Goal: Transaction & Acquisition: Register for event/course

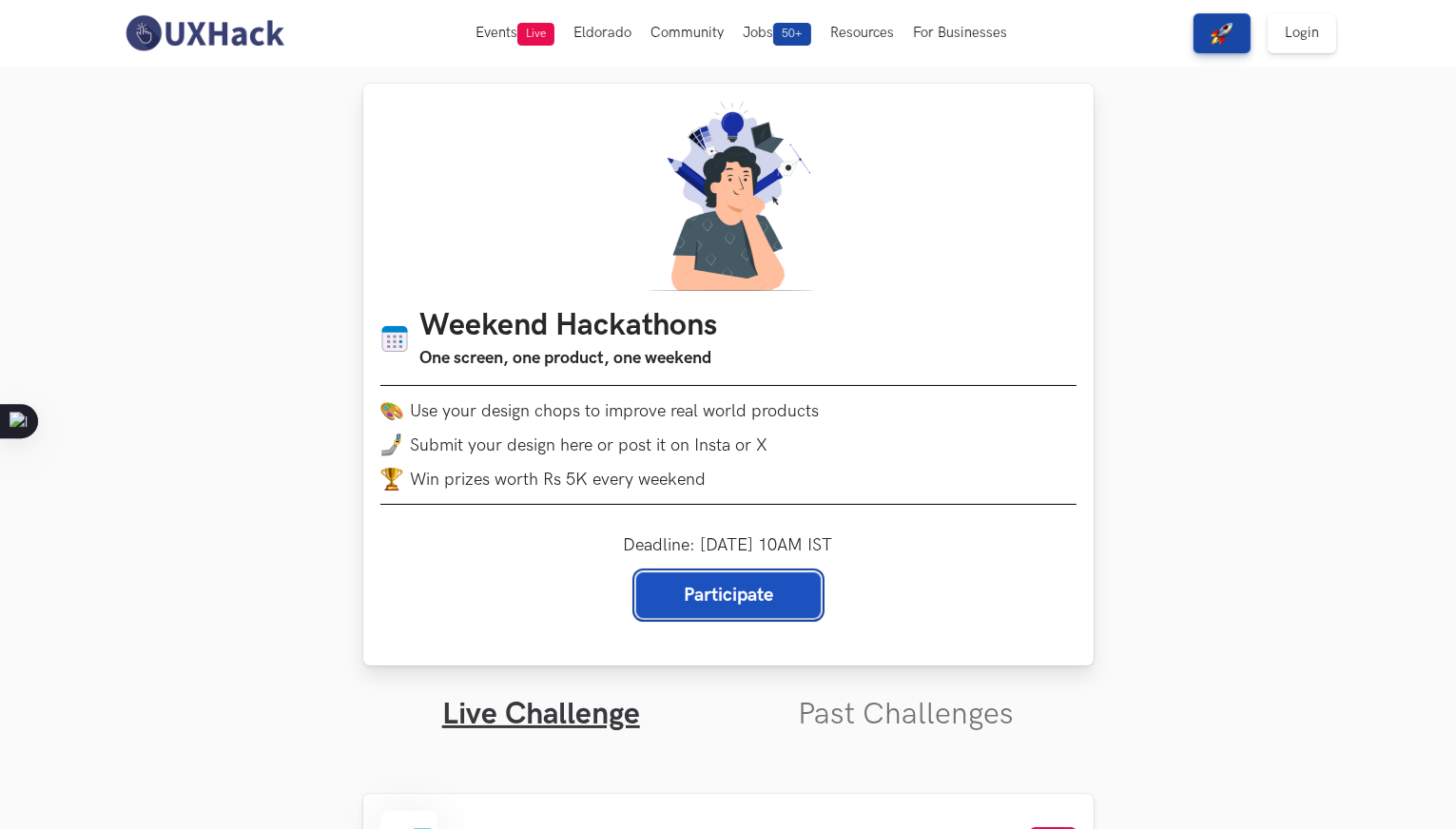
click at [704, 610] on link "Participate" at bounding box center [728, 596] width 184 height 46
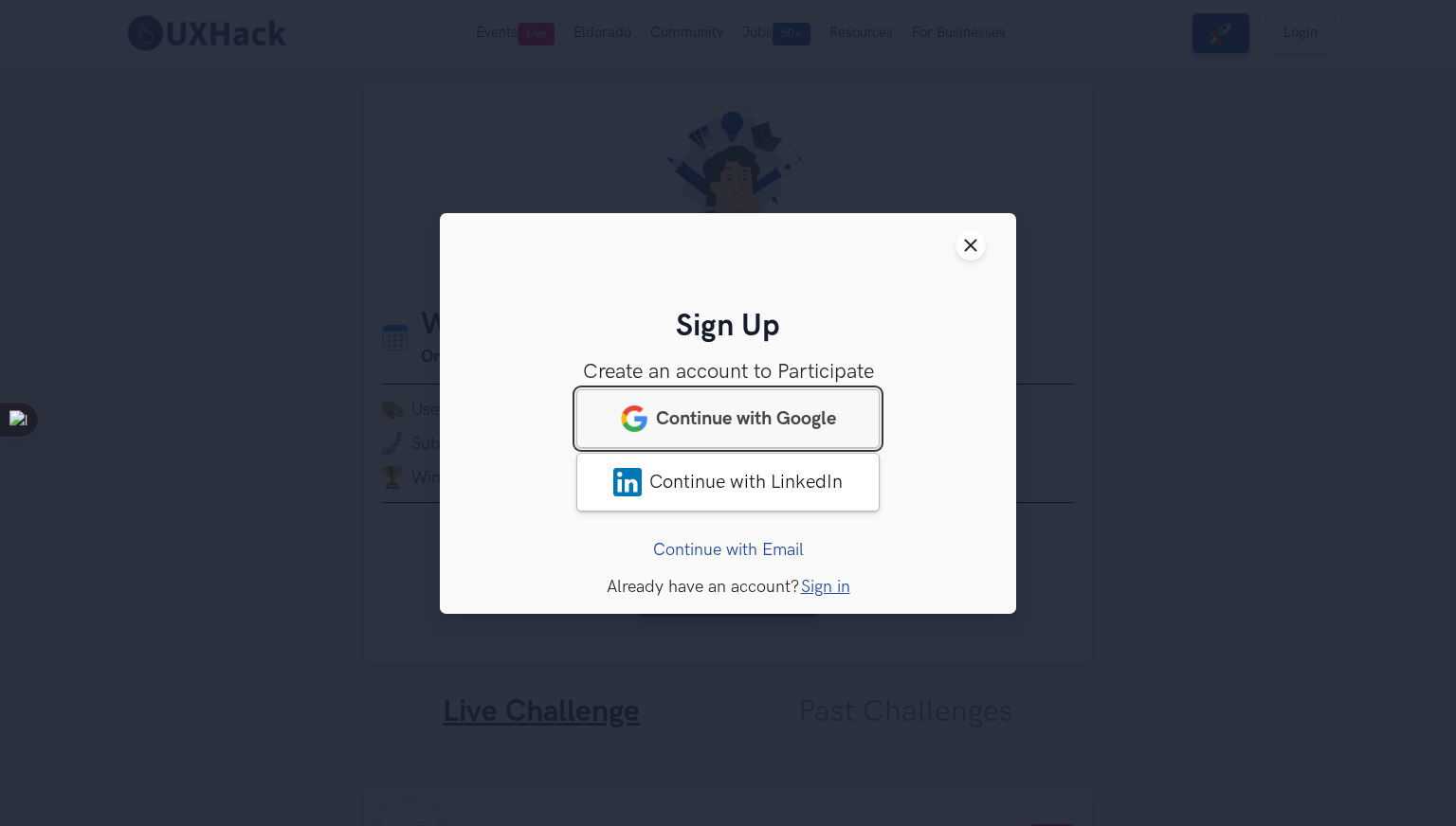
click at [717, 416] on span "Continue with Google" at bounding box center [746, 417] width 180 height 23
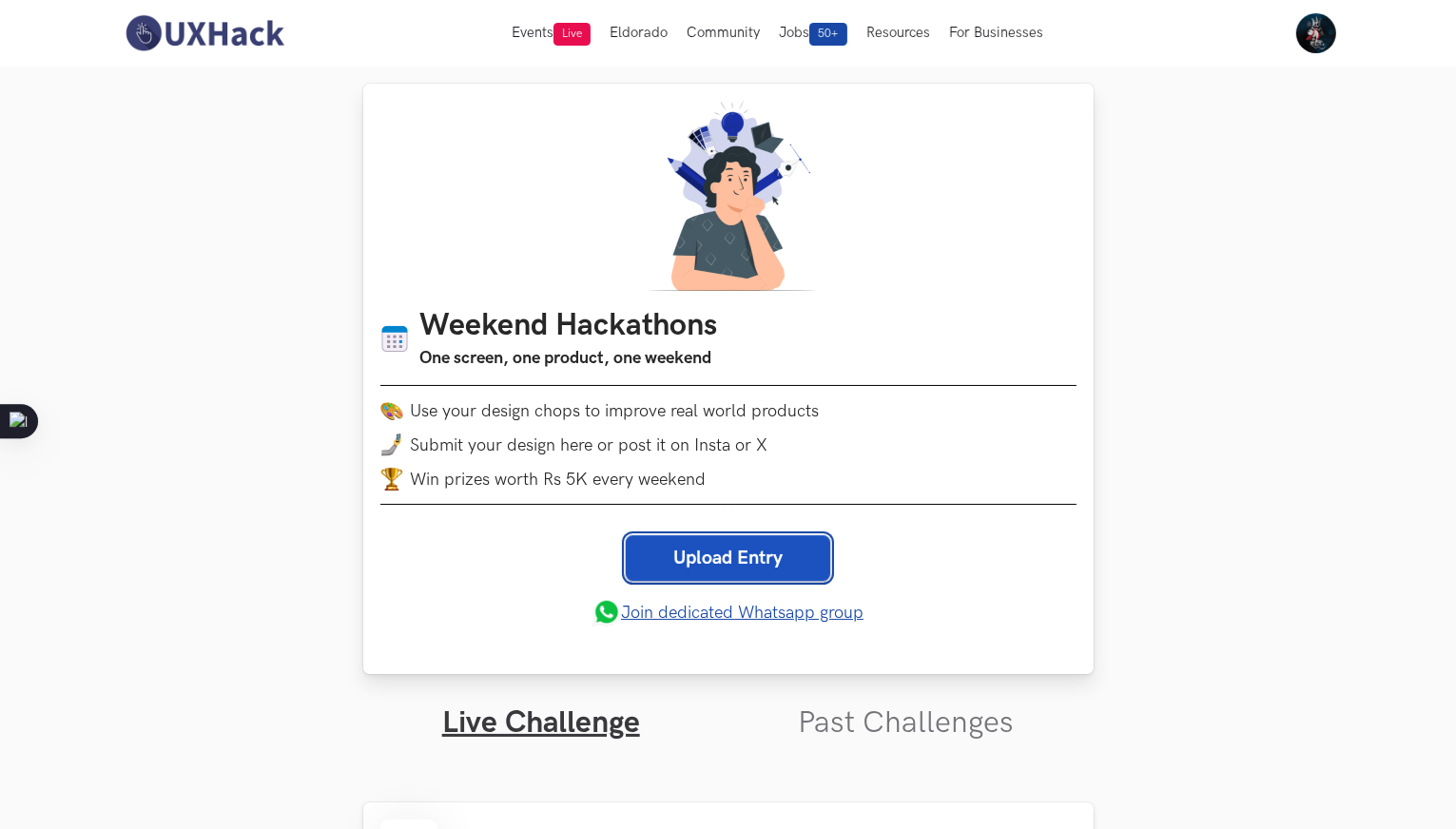
click at [778, 559] on link "Upload Entry" at bounding box center [727, 559] width 204 height 46
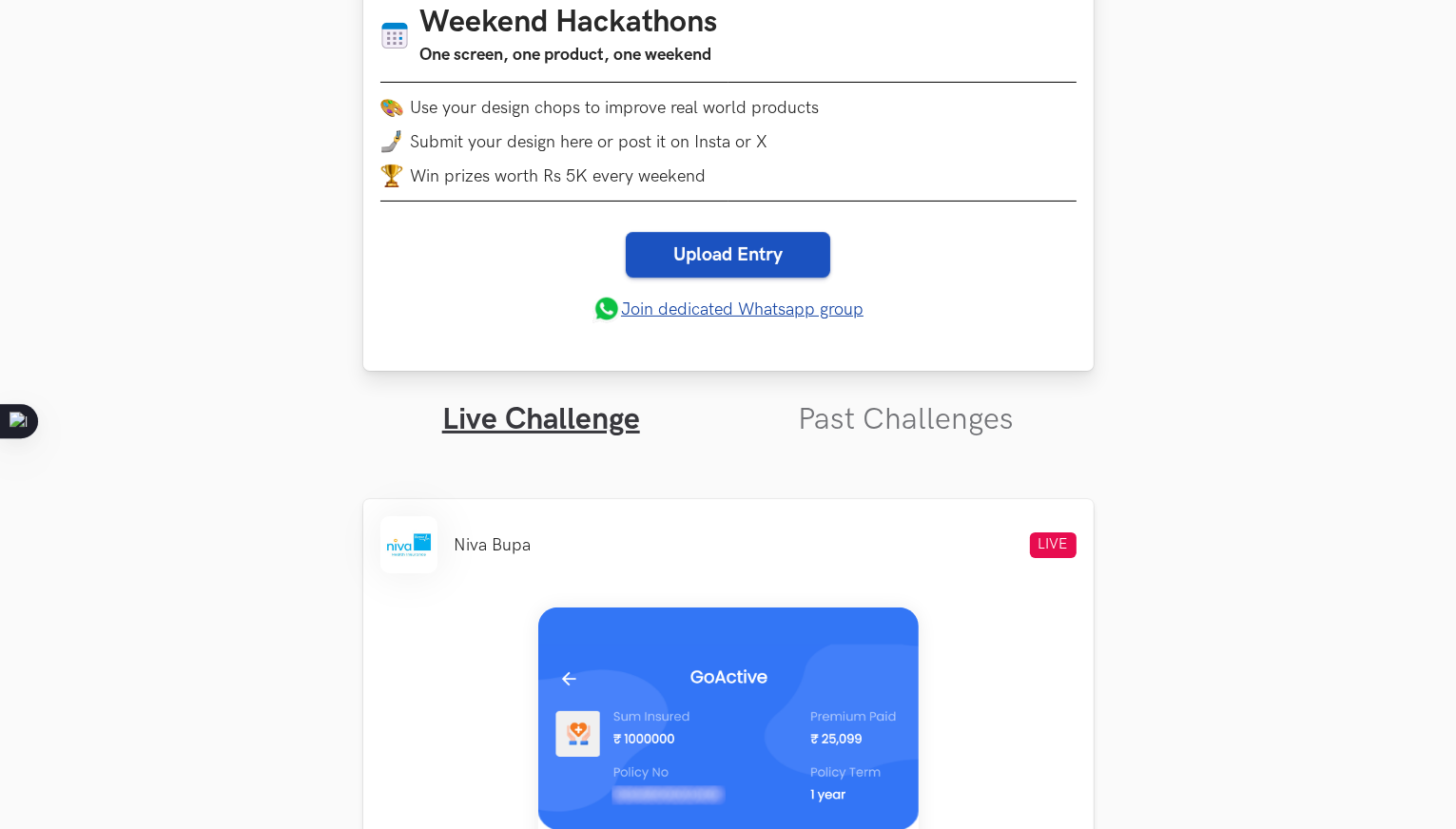
scroll to position [571, 0]
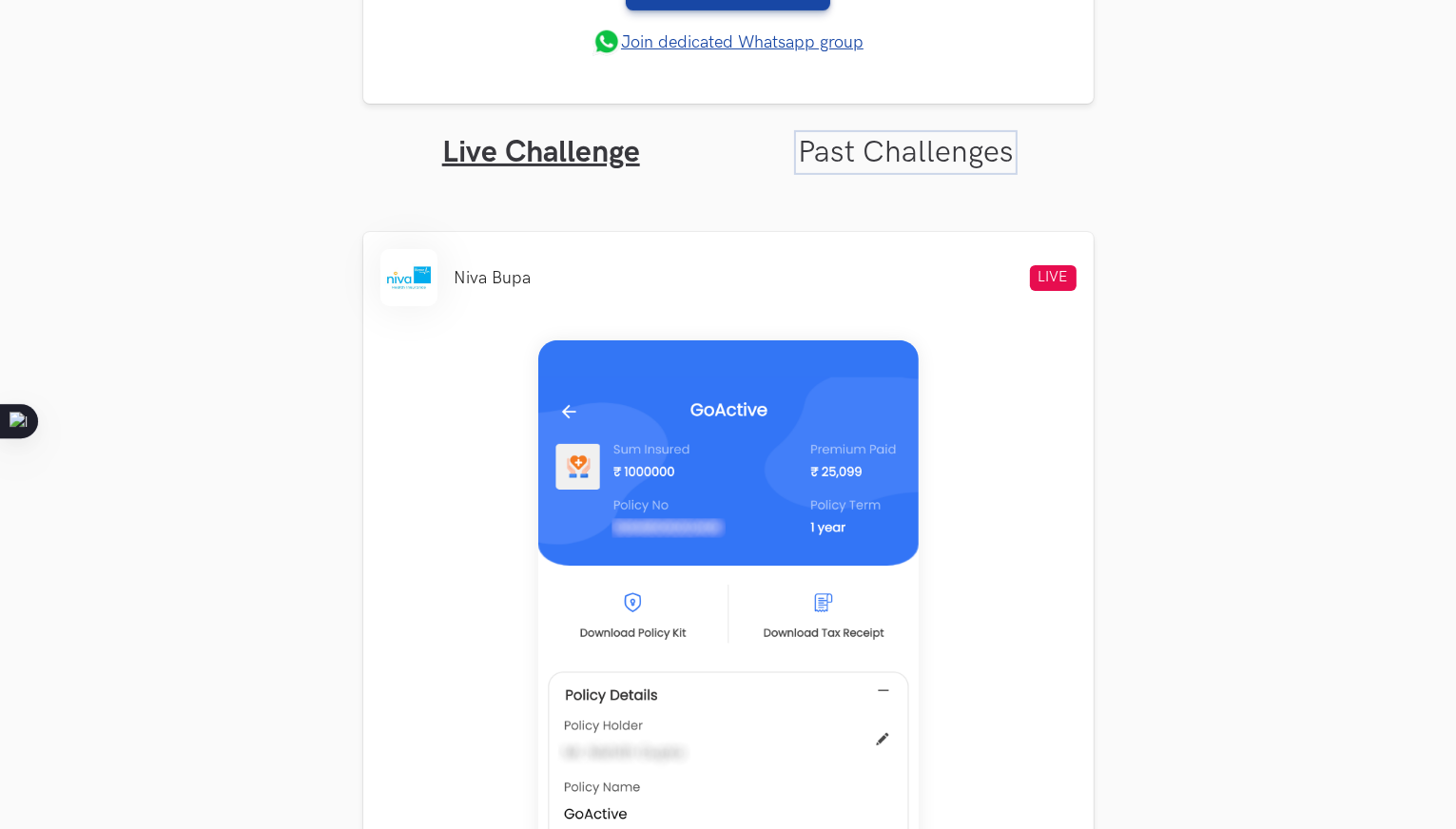
click at [909, 144] on link "Past Challenges" at bounding box center [906, 152] width 215 height 37
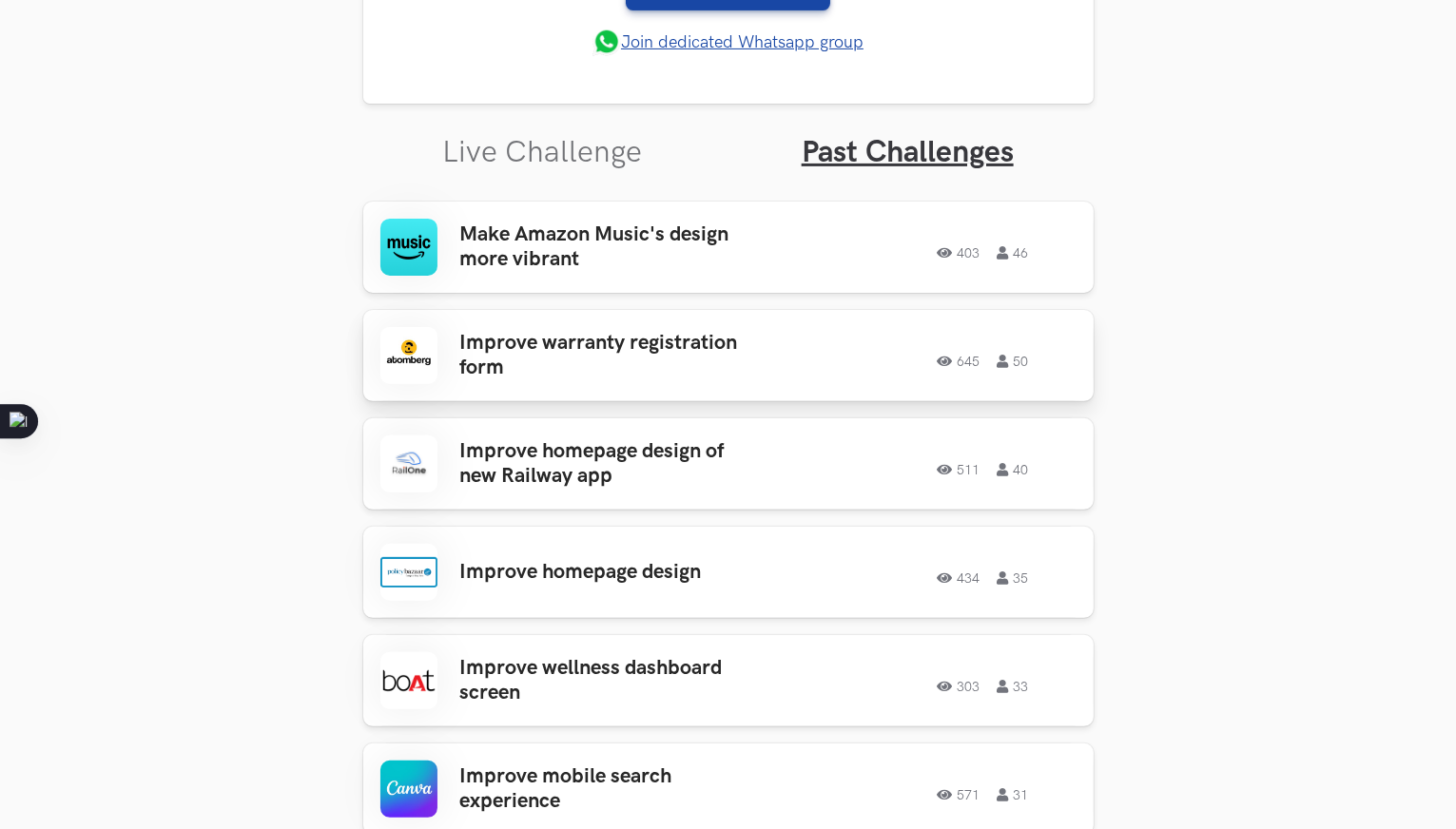
click at [555, 366] on h3 "Improve warranty registration form" at bounding box center [607, 356] width 296 height 51
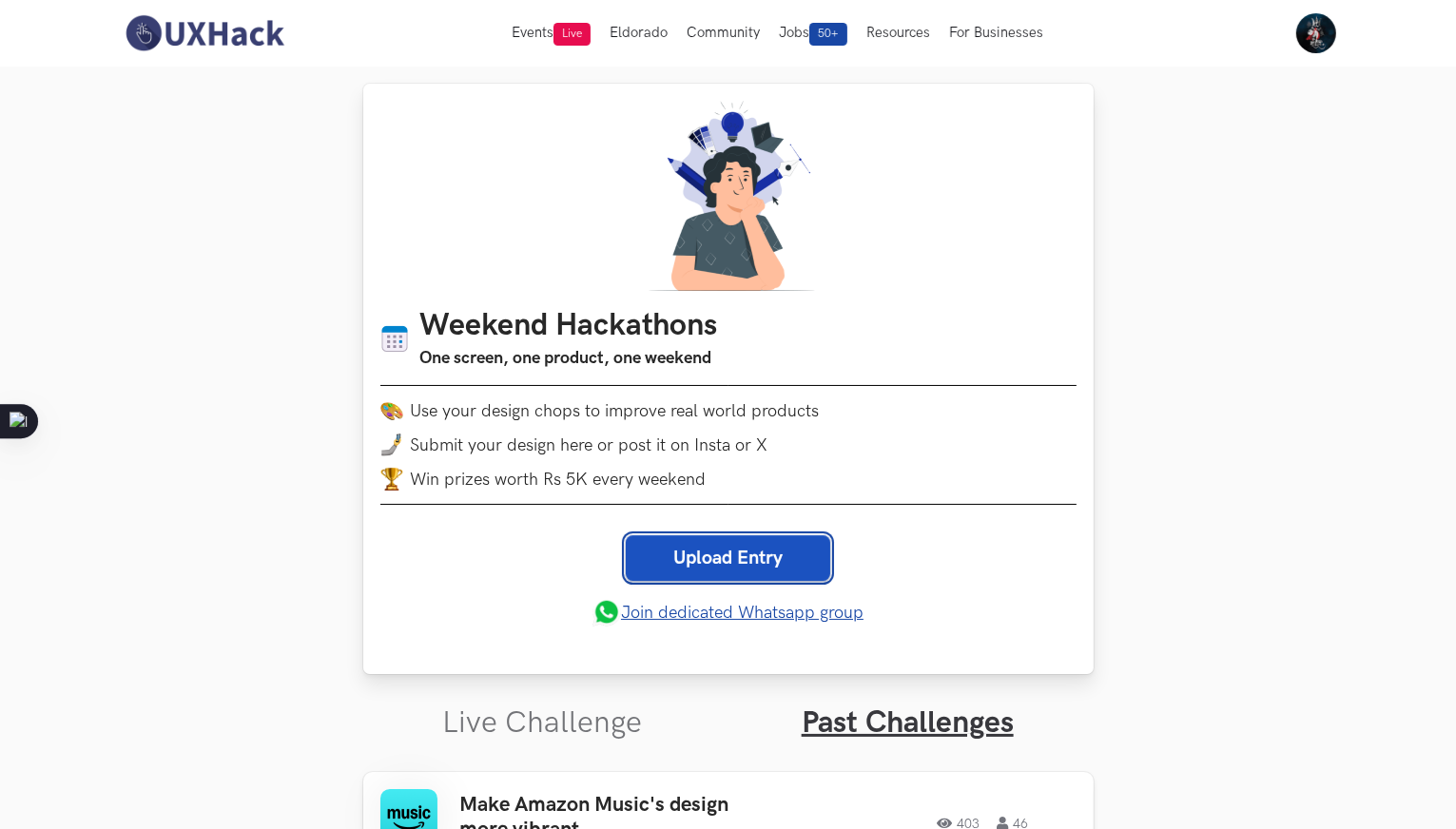
click at [665, 577] on link "Upload Entry" at bounding box center [727, 559] width 204 height 46
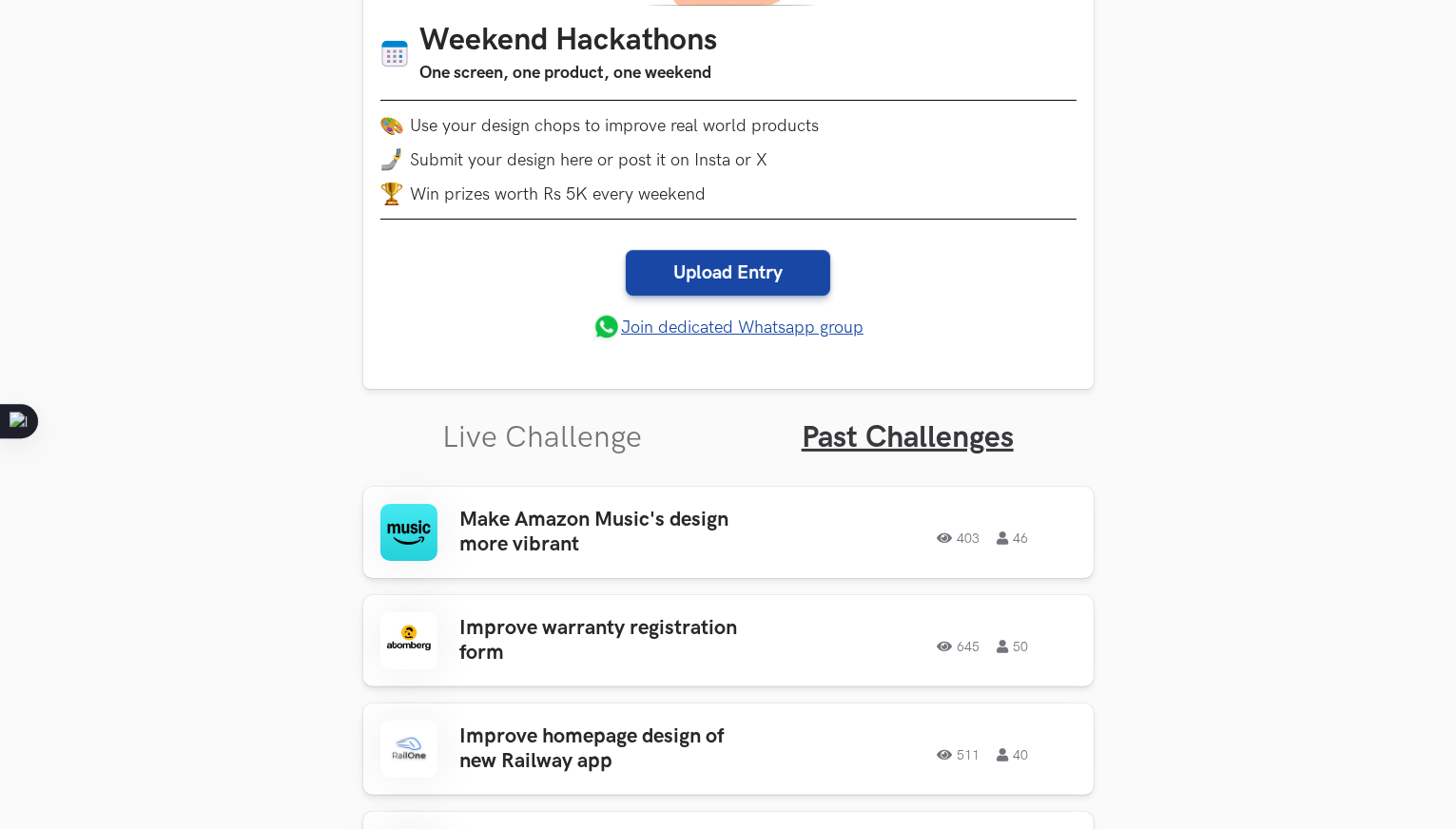
click at [522, 439] on link "Live Challenge" at bounding box center [542, 437] width 199 height 37
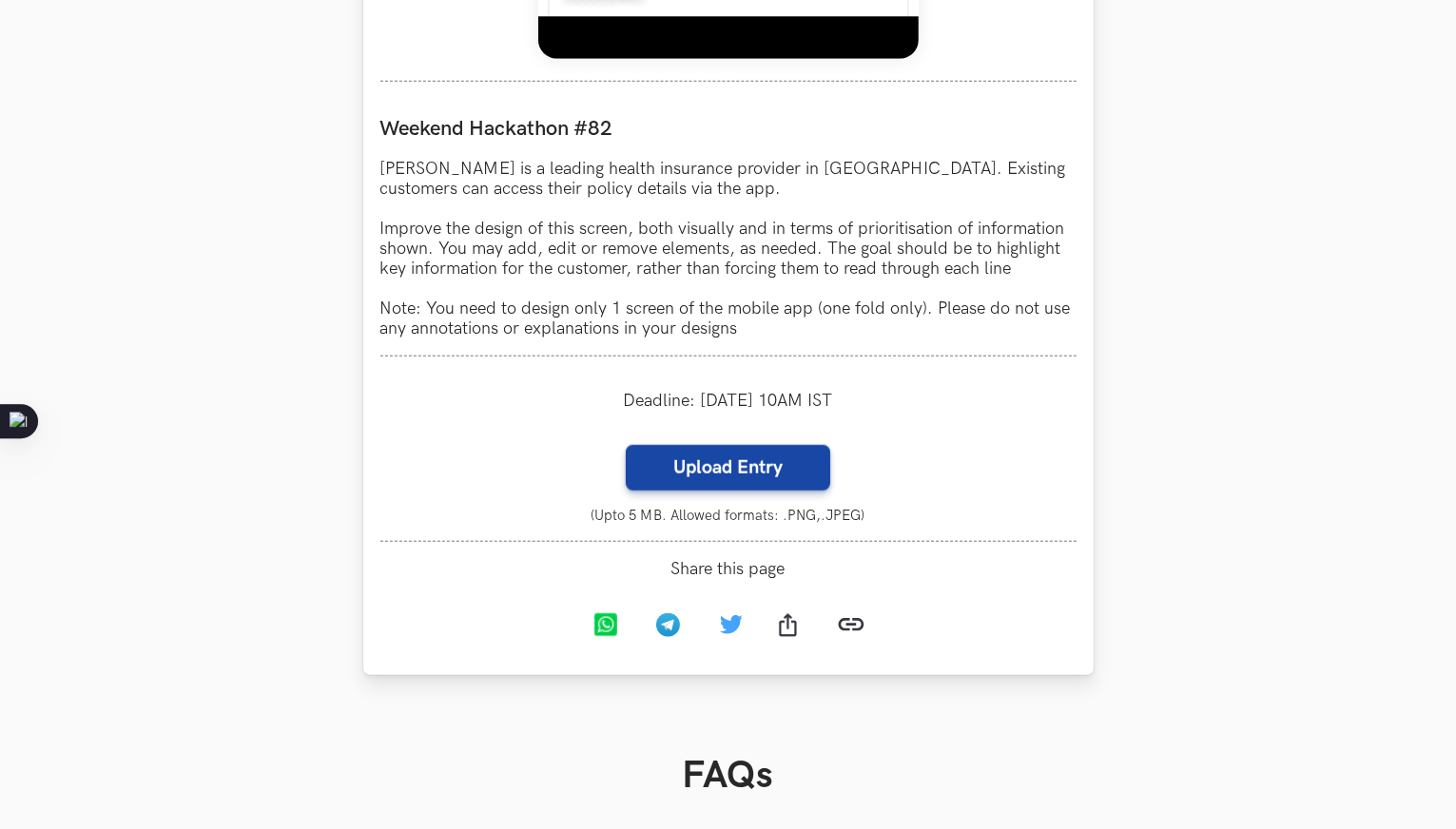
scroll to position [1712, 0]
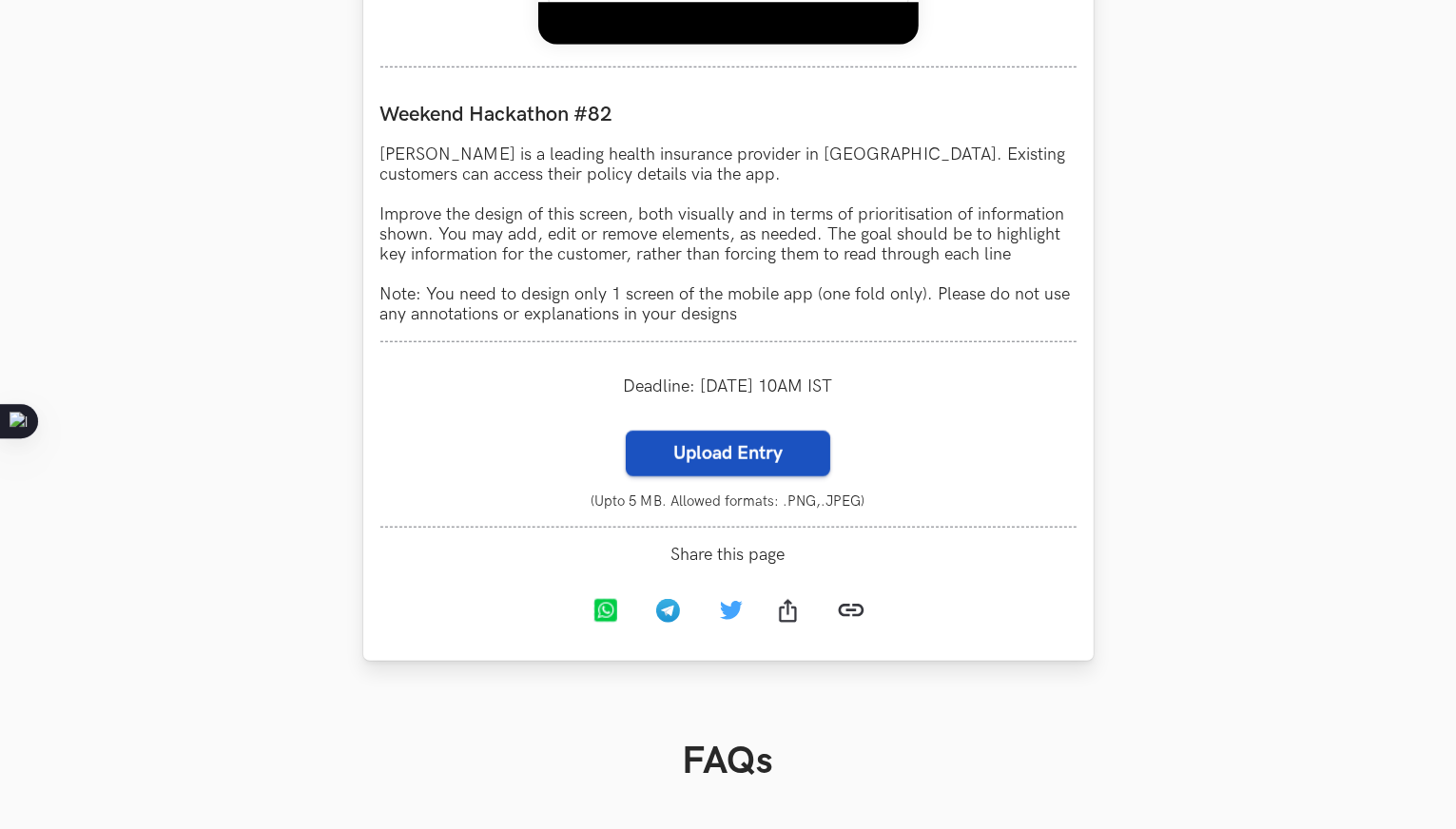
click at [716, 477] on label "Upload Entry" at bounding box center [727, 454] width 204 height 46
click at [625, 431] on input "Upload Entry" at bounding box center [624, 430] width 1 height 1
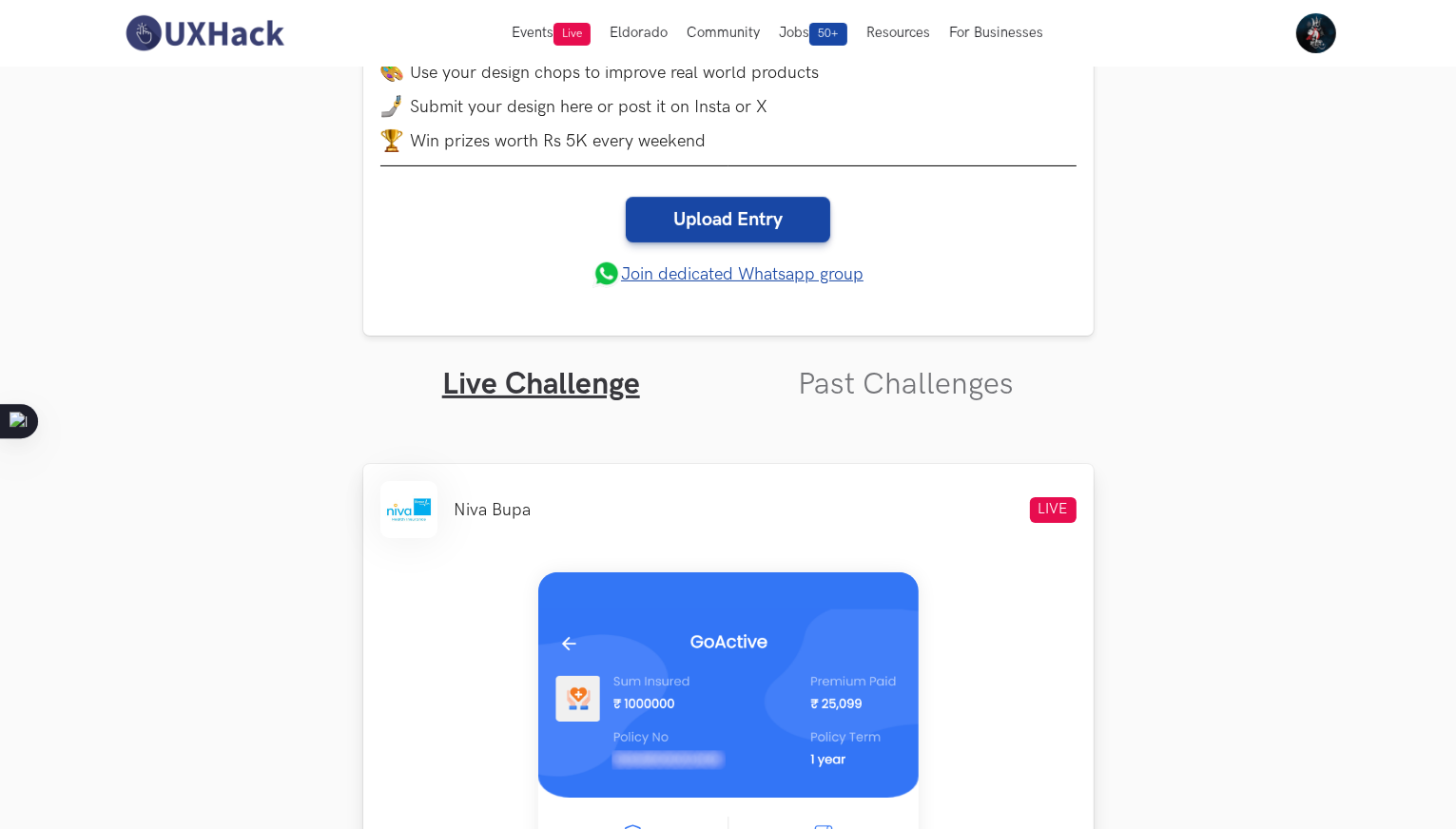
scroll to position [191, 0]
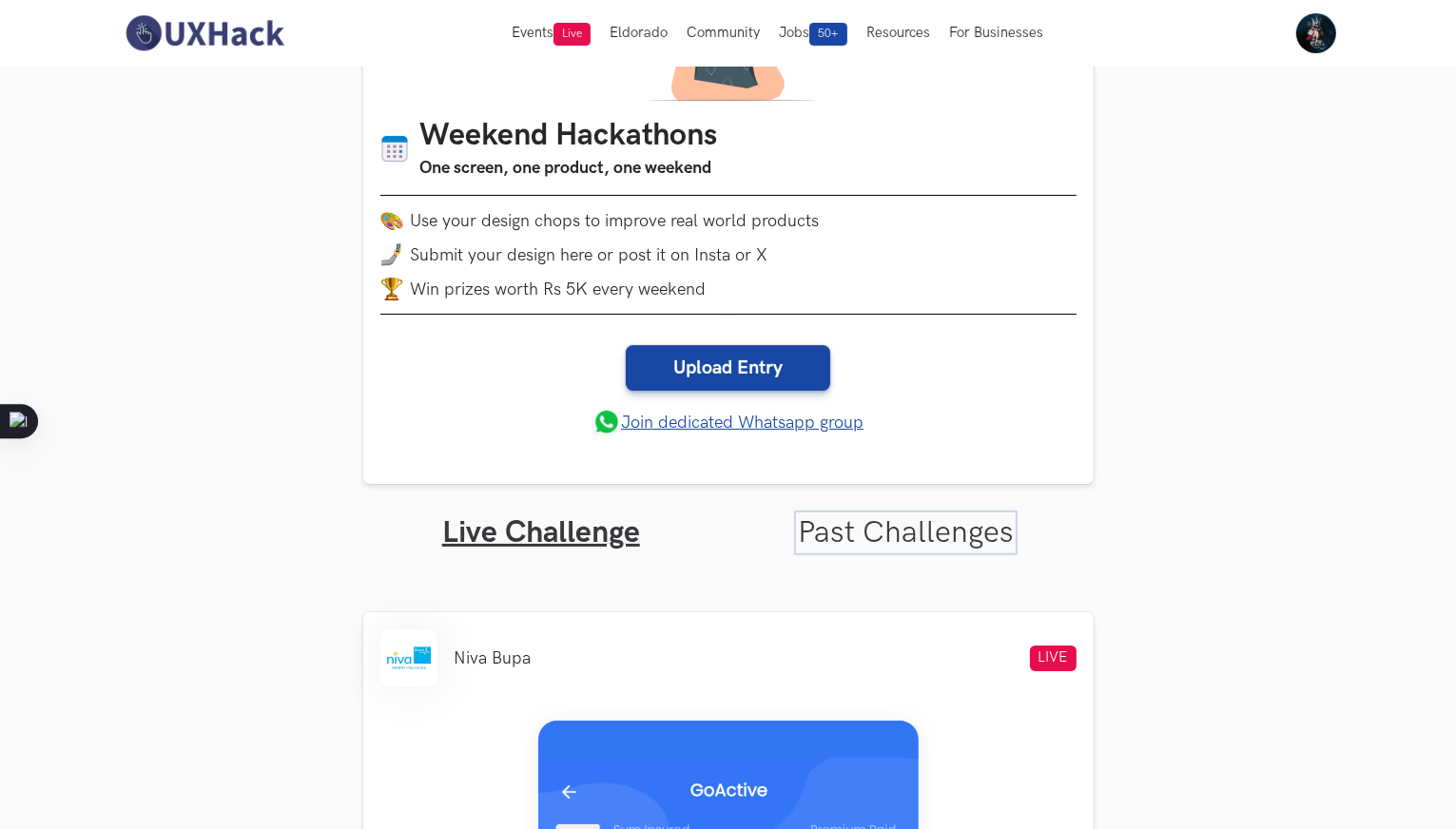
click at [934, 532] on link "Past Challenges" at bounding box center [906, 533] width 215 height 37
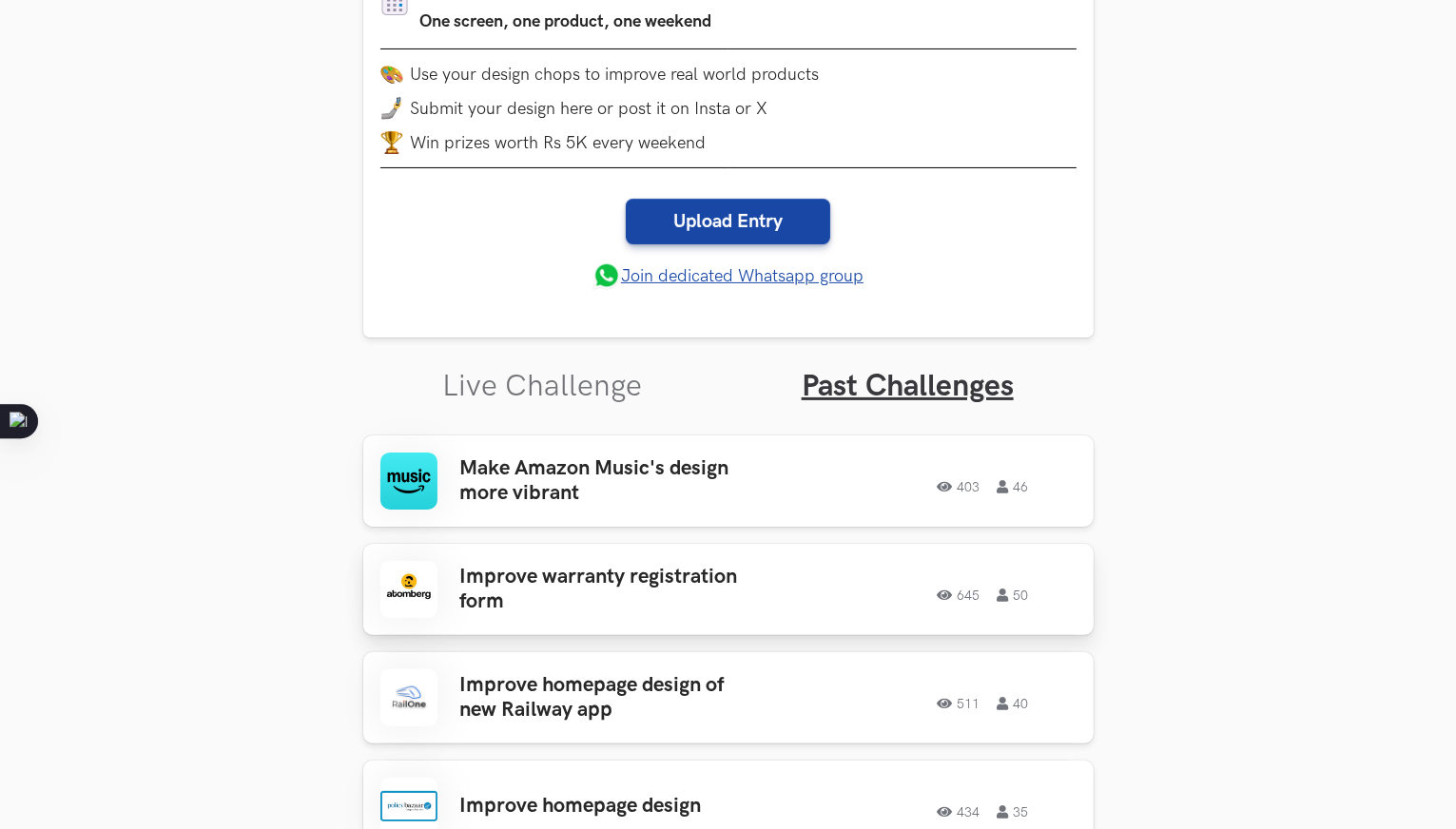
scroll to position [191, 0]
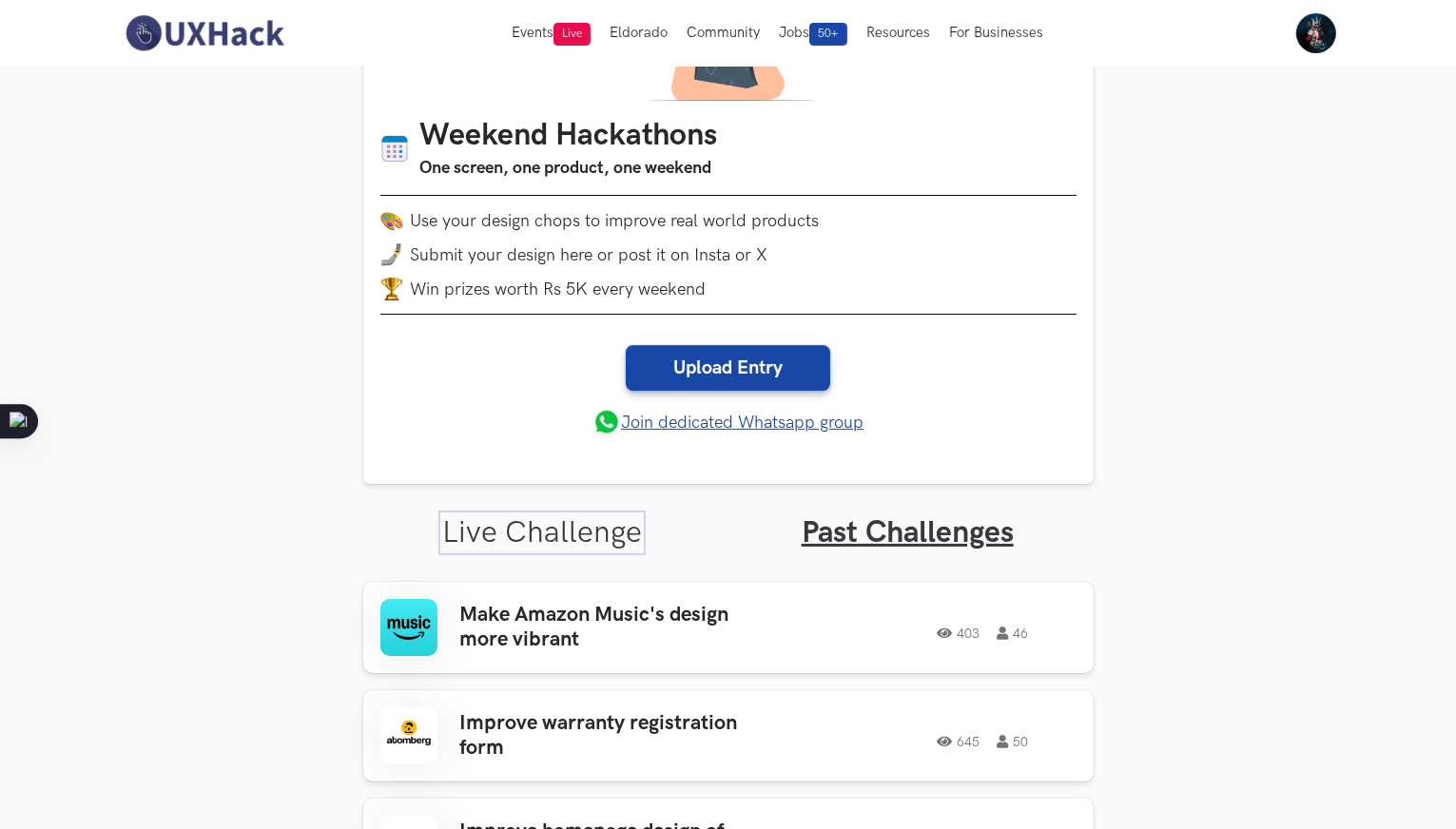
click at [567, 538] on link "Live Challenge" at bounding box center [542, 533] width 199 height 37
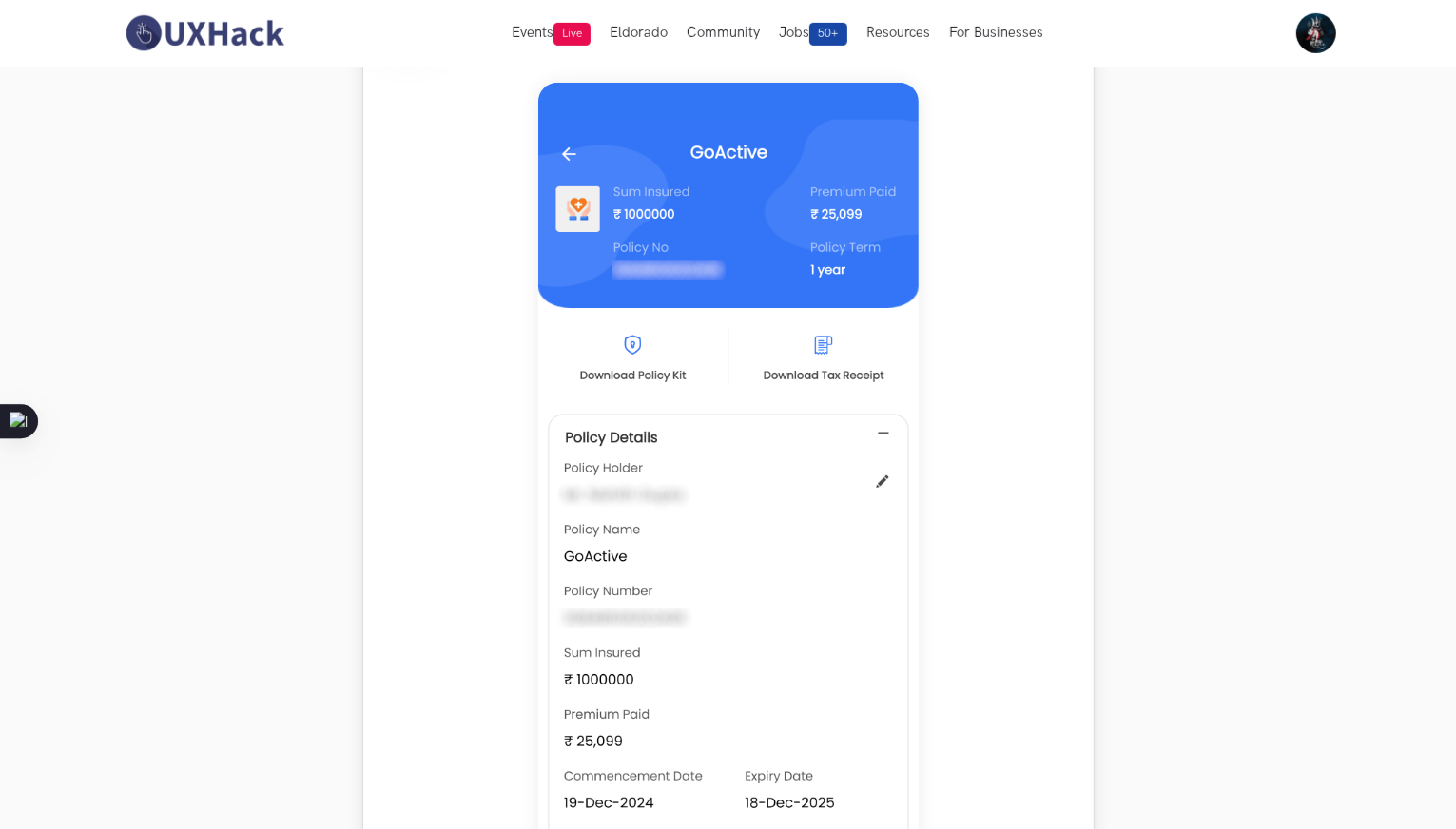
scroll to position [831, 0]
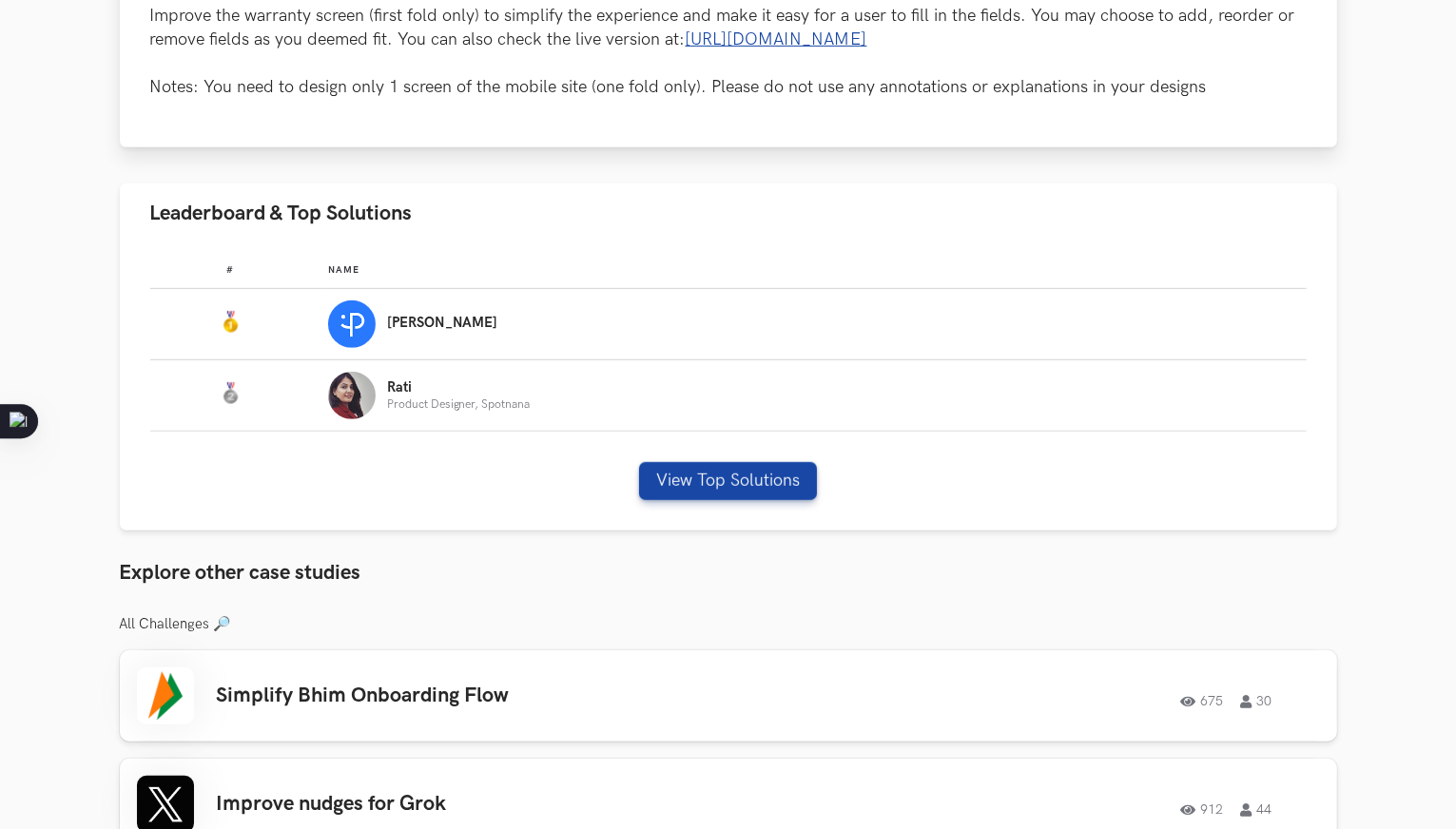
scroll to position [951, 0]
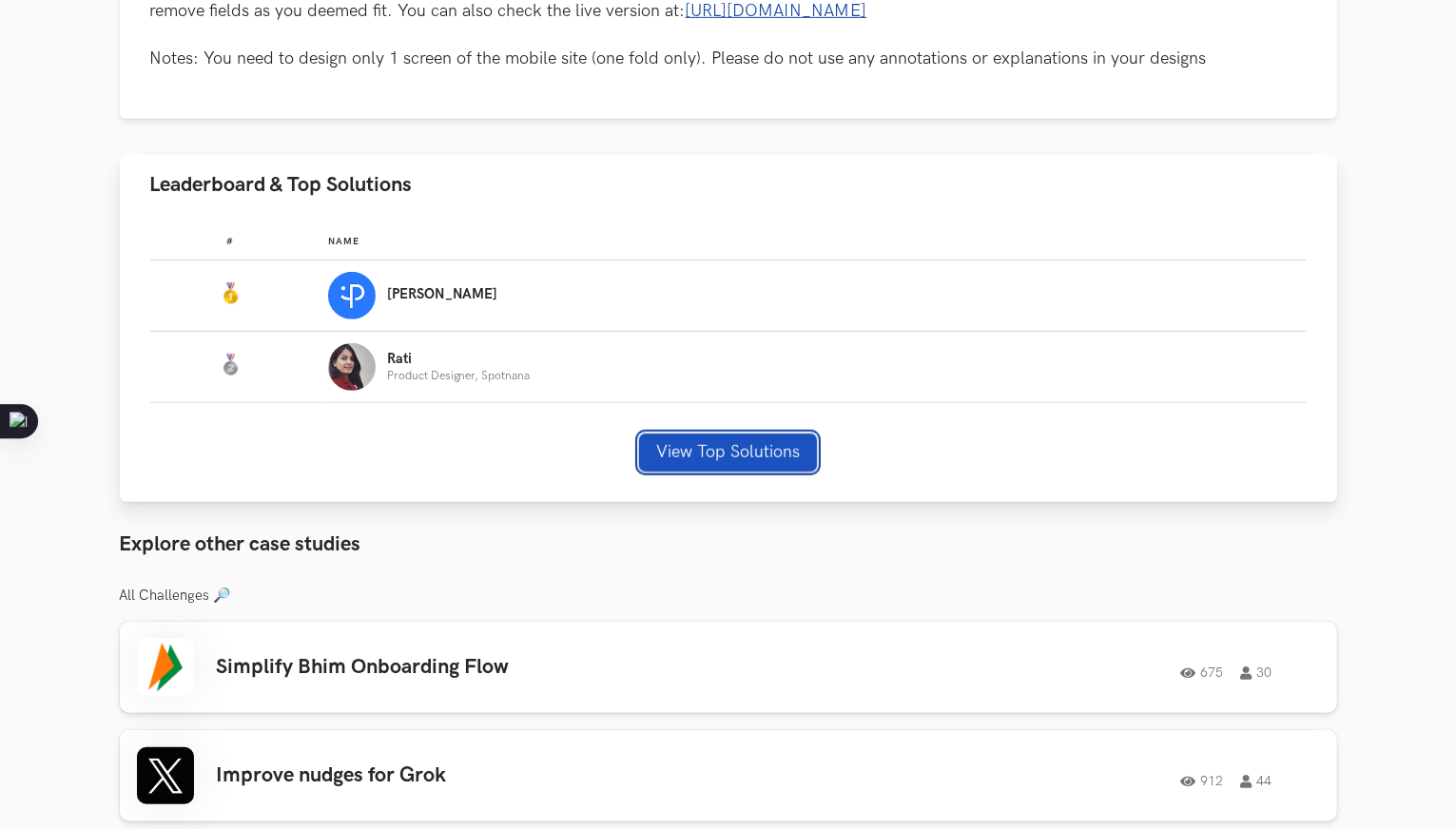
click at [772, 455] on button "View Top Solutions" at bounding box center [728, 453] width 178 height 38
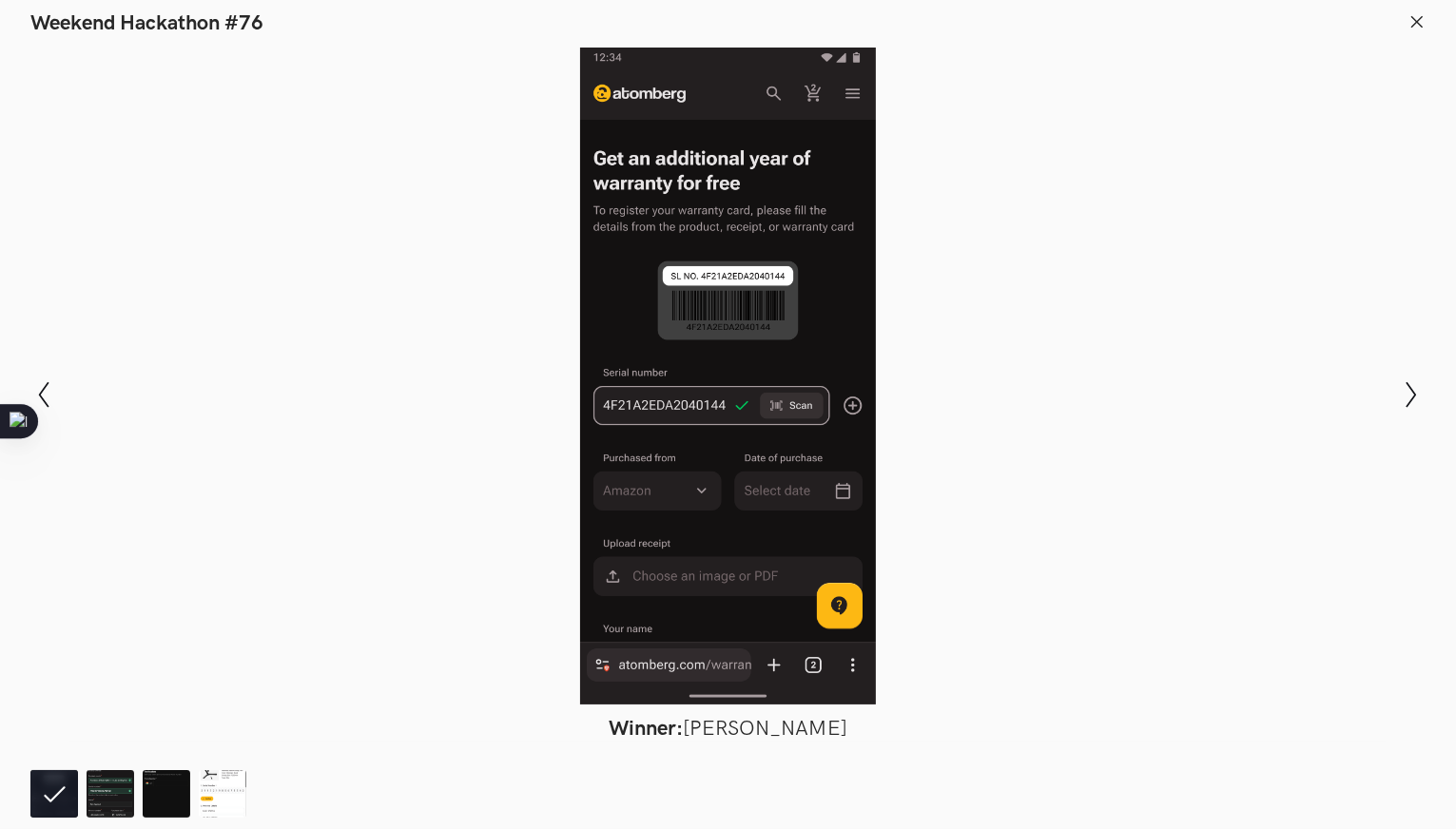
scroll to position [1902, 0]
click at [109, 803] on img at bounding box center [111, 794] width 48 height 48
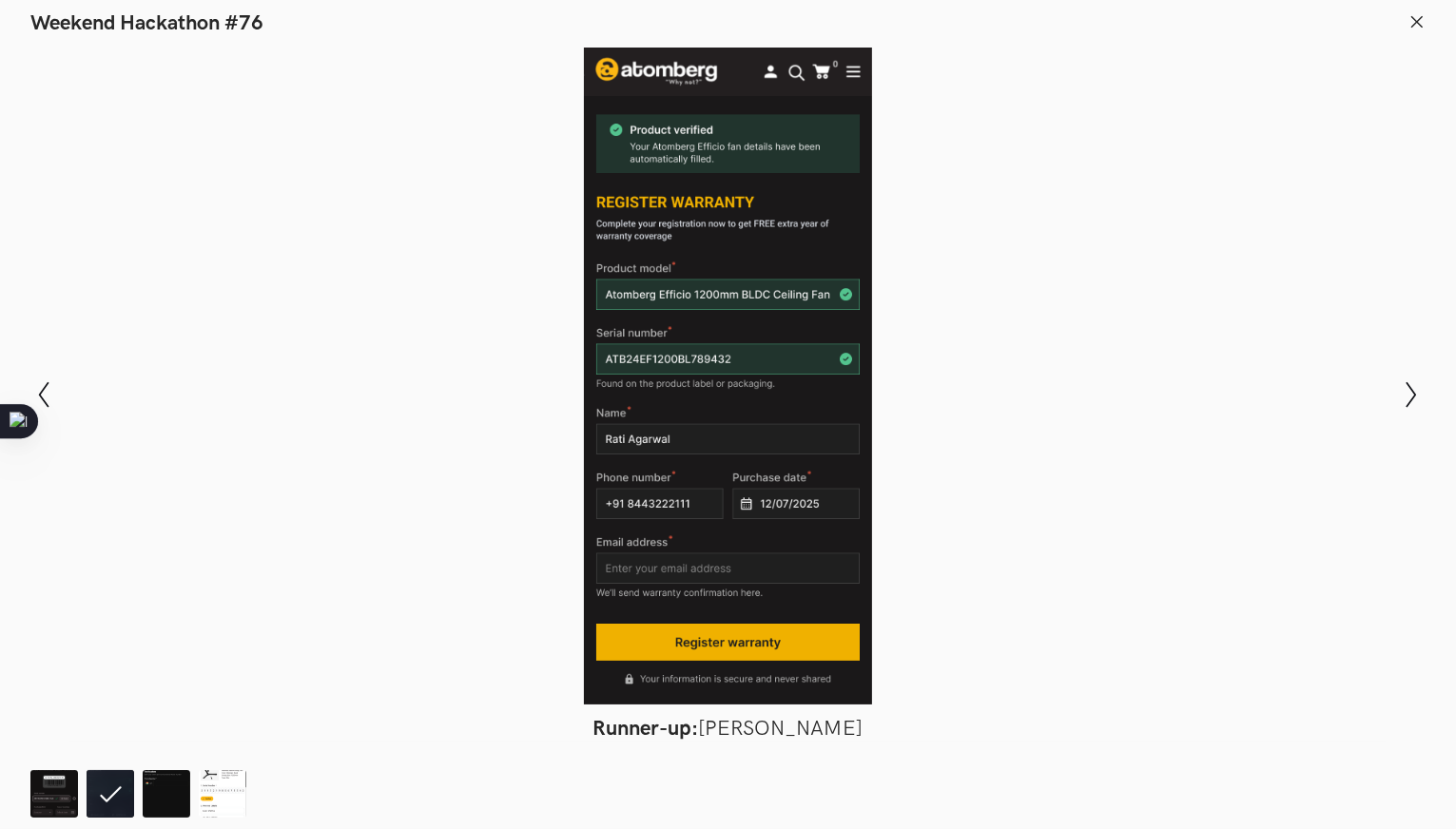
click at [1413, 18] on line at bounding box center [1417, 21] width 10 height 10
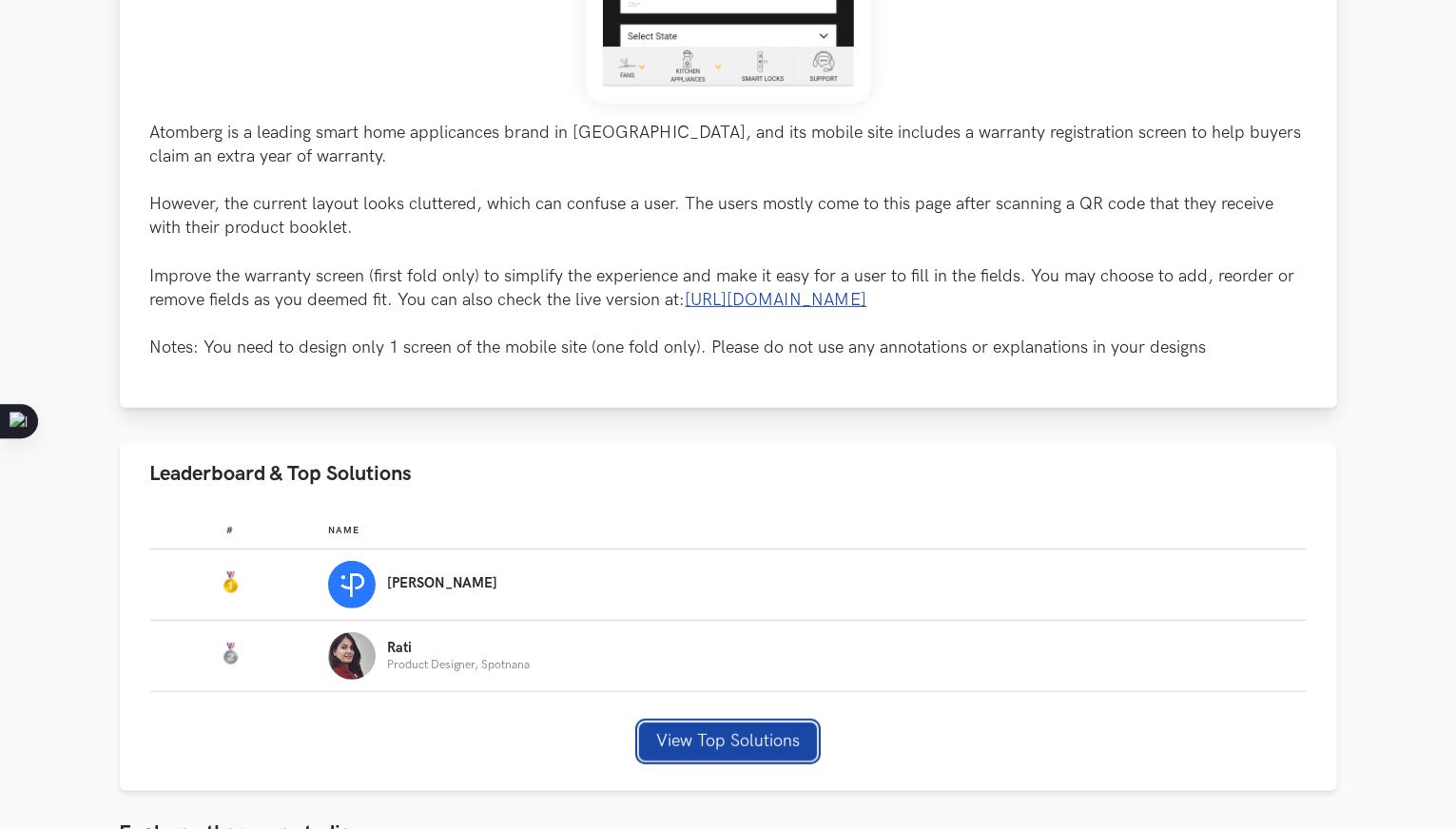
scroll to position [856, 0]
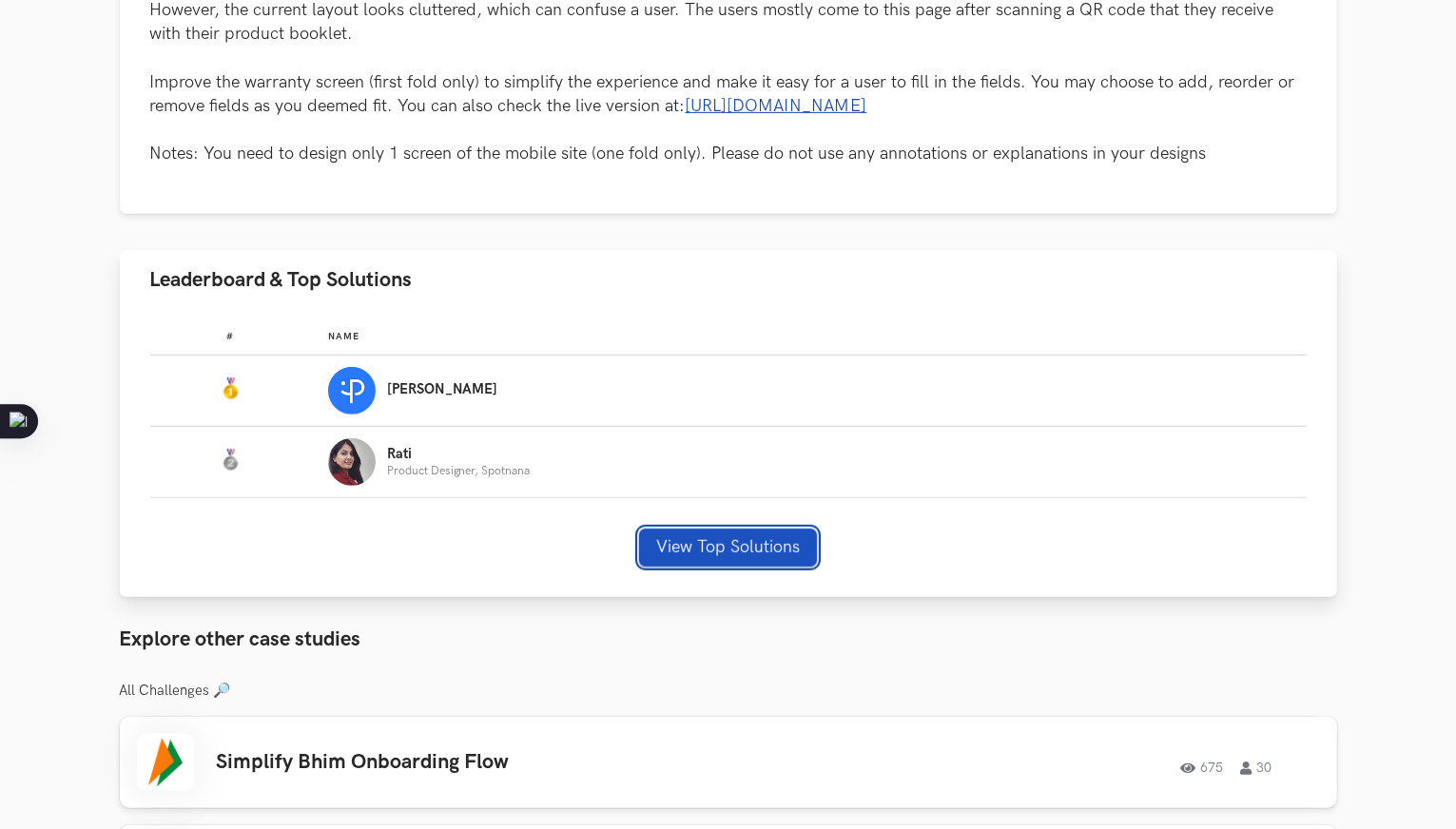
click at [739, 546] on button "View Top Solutions" at bounding box center [728, 548] width 178 height 38
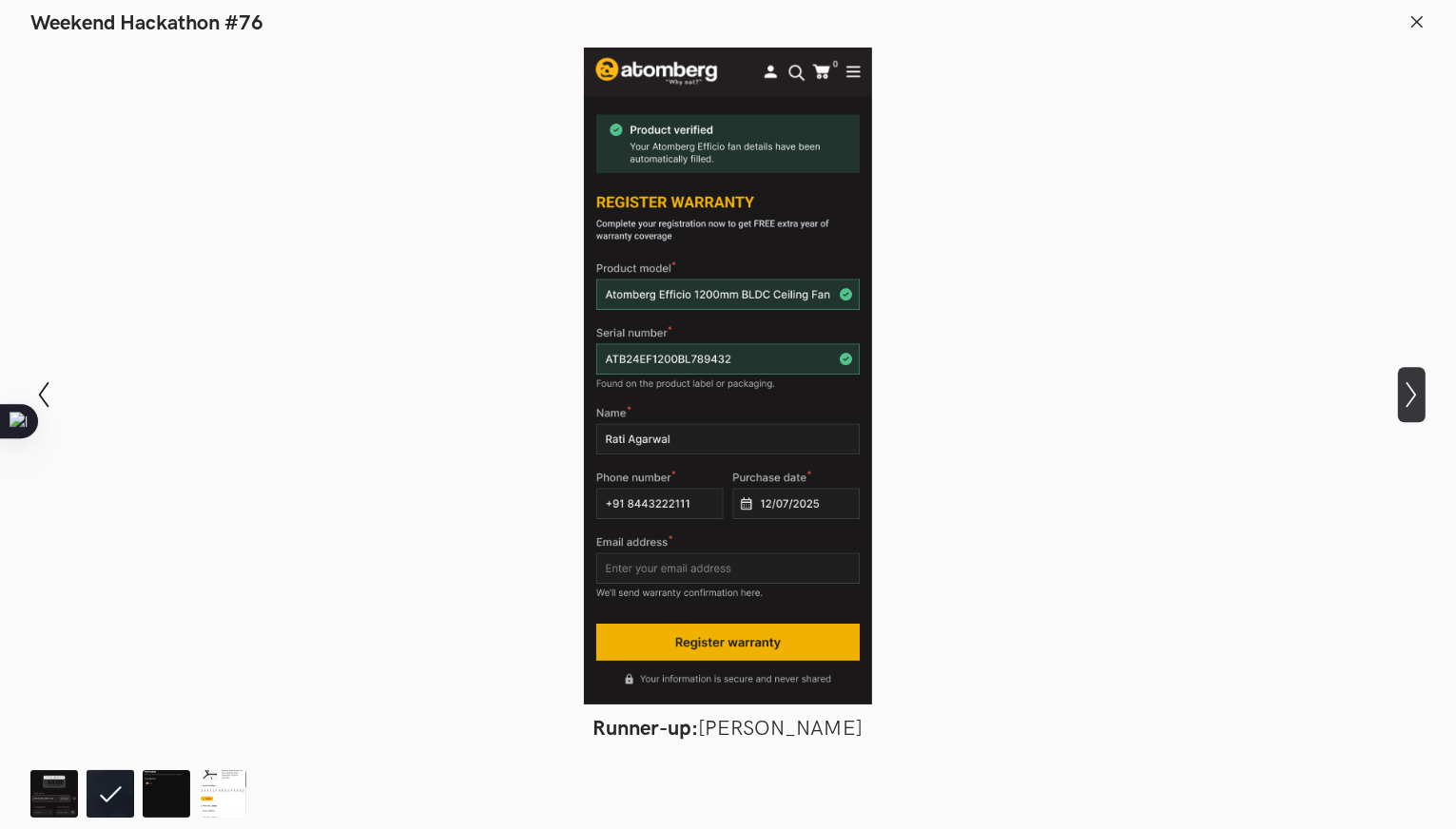
click at [1409, 397] on icon "Show next slide" at bounding box center [1412, 395] width 28 height 28
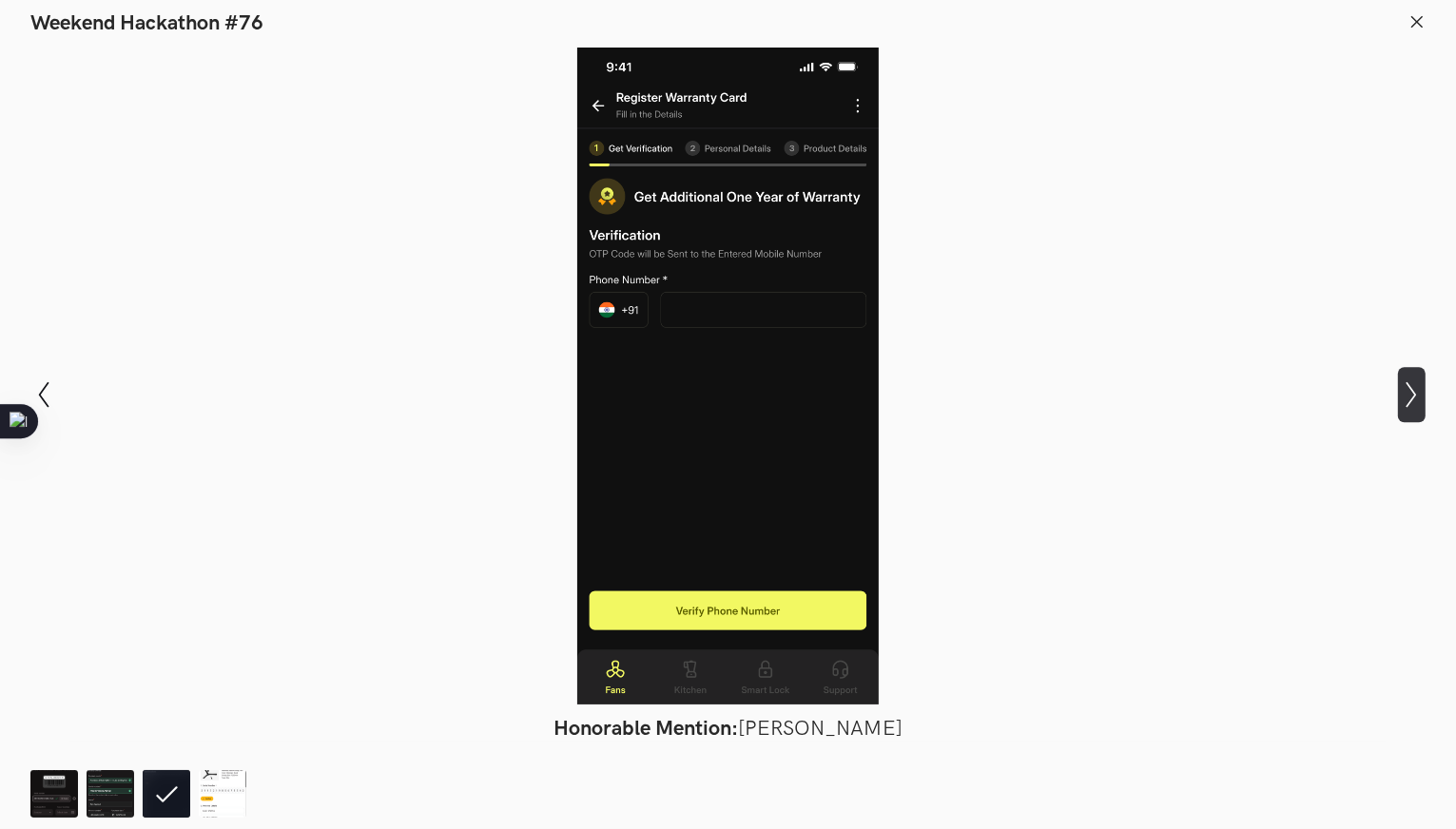
click at [1409, 397] on icon "Show next slide" at bounding box center [1412, 395] width 28 height 28
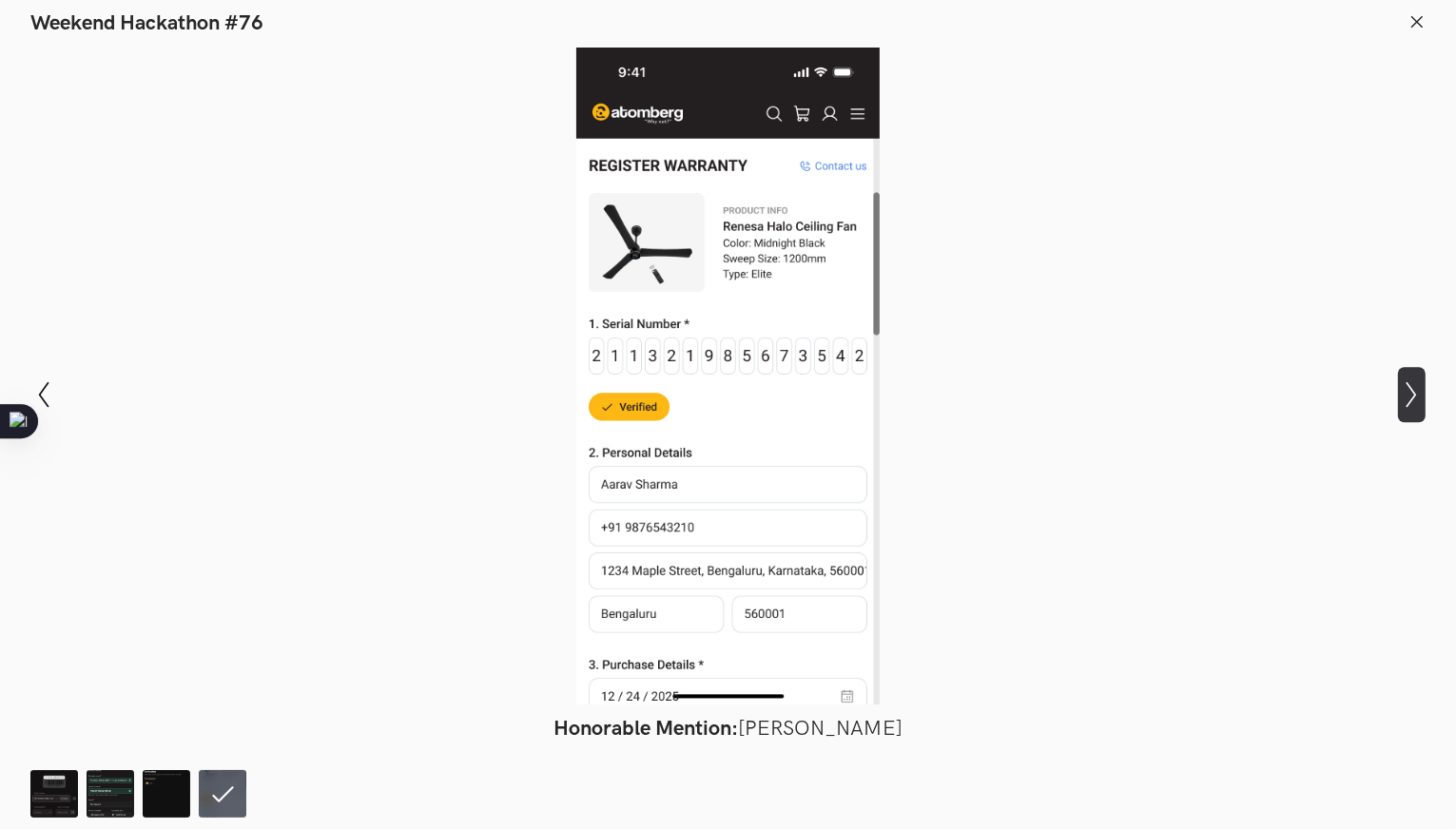
click at [1409, 397] on icon "Show next slide" at bounding box center [1412, 395] width 28 height 28
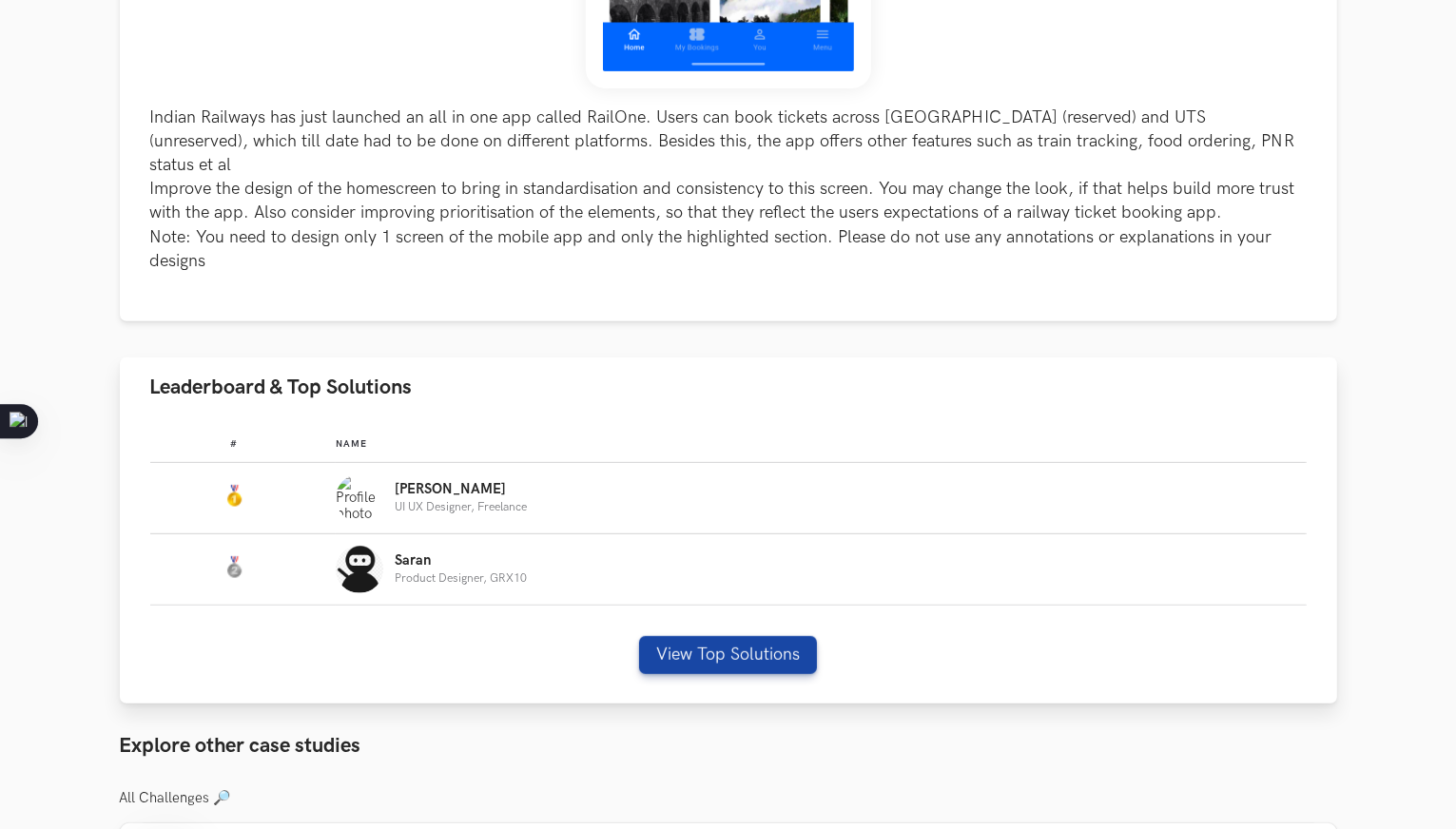
scroll to position [951, 0]
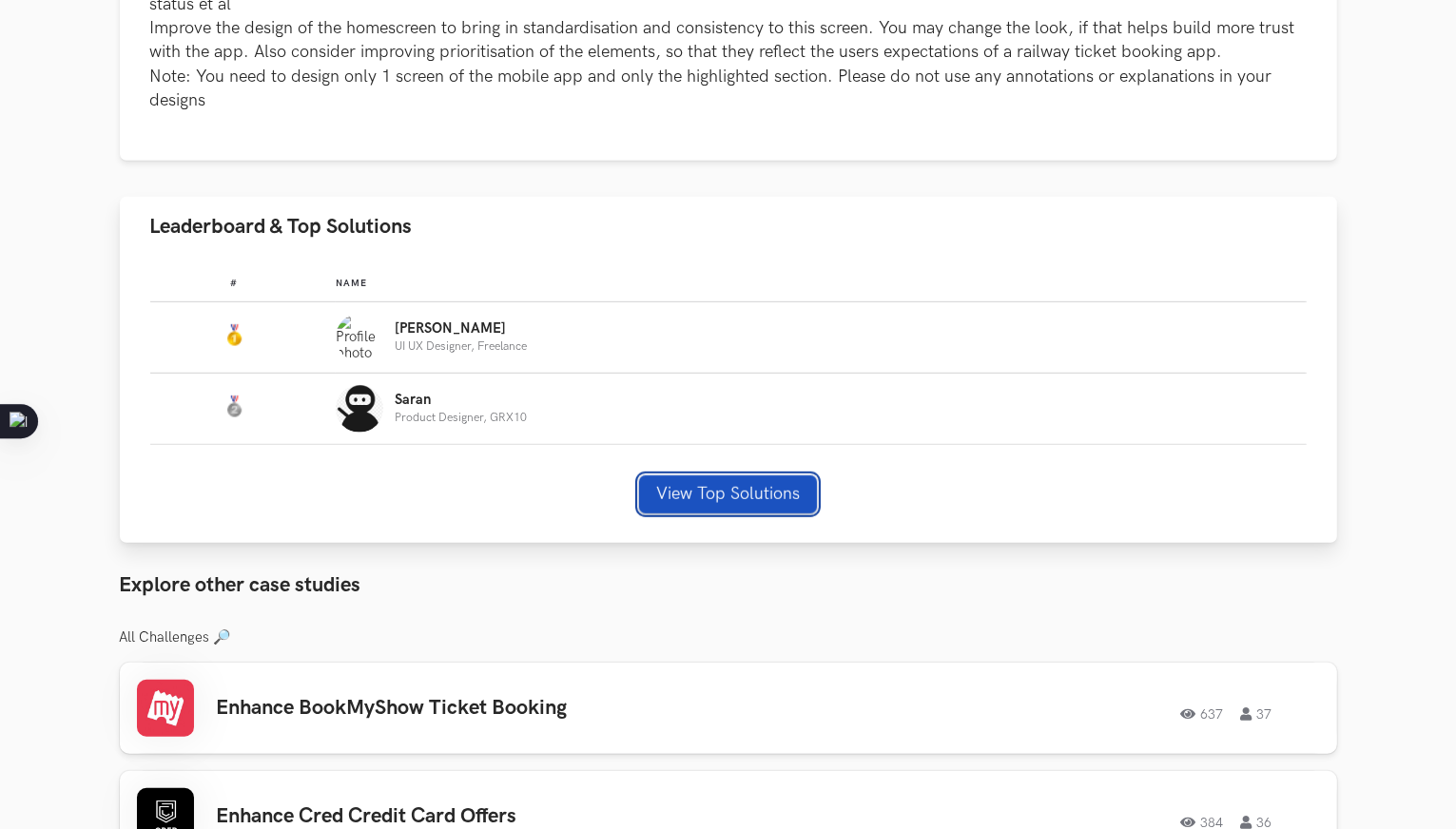
click at [700, 476] on button "View Top Solutions" at bounding box center [728, 495] width 178 height 38
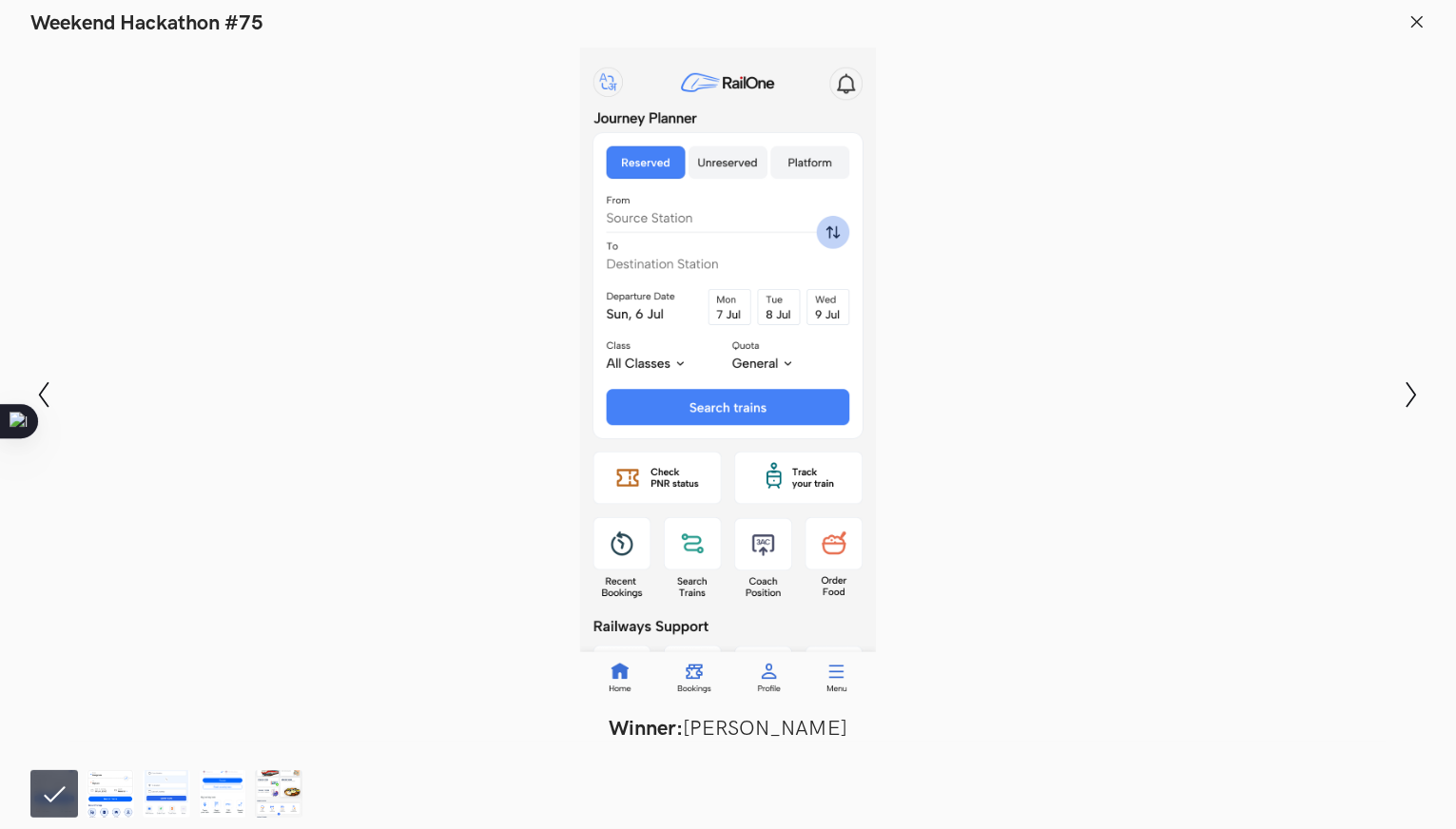
click at [1421, 18] on icon at bounding box center [1416, 21] width 17 height 17
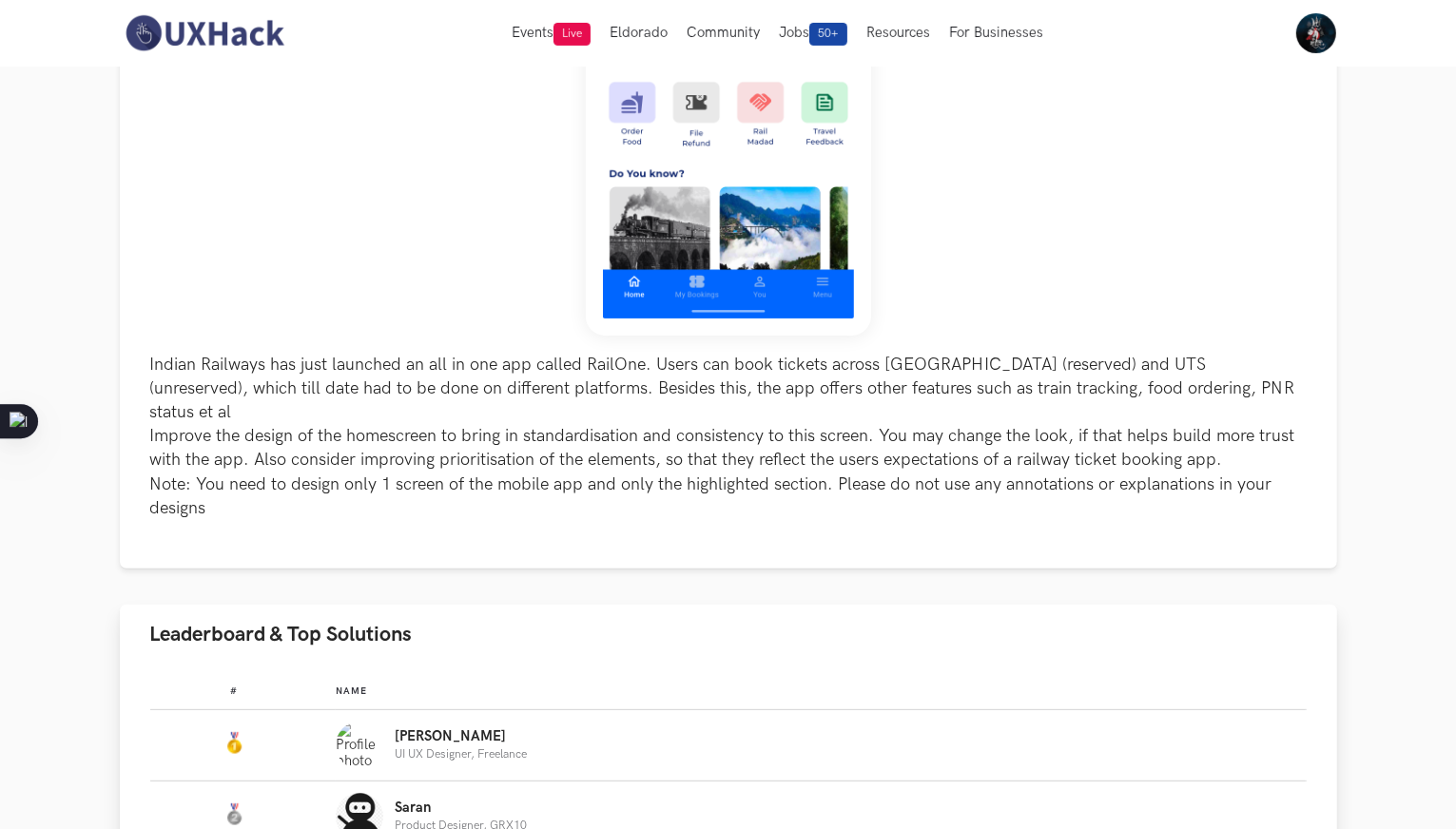
scroll to position [856, 0]
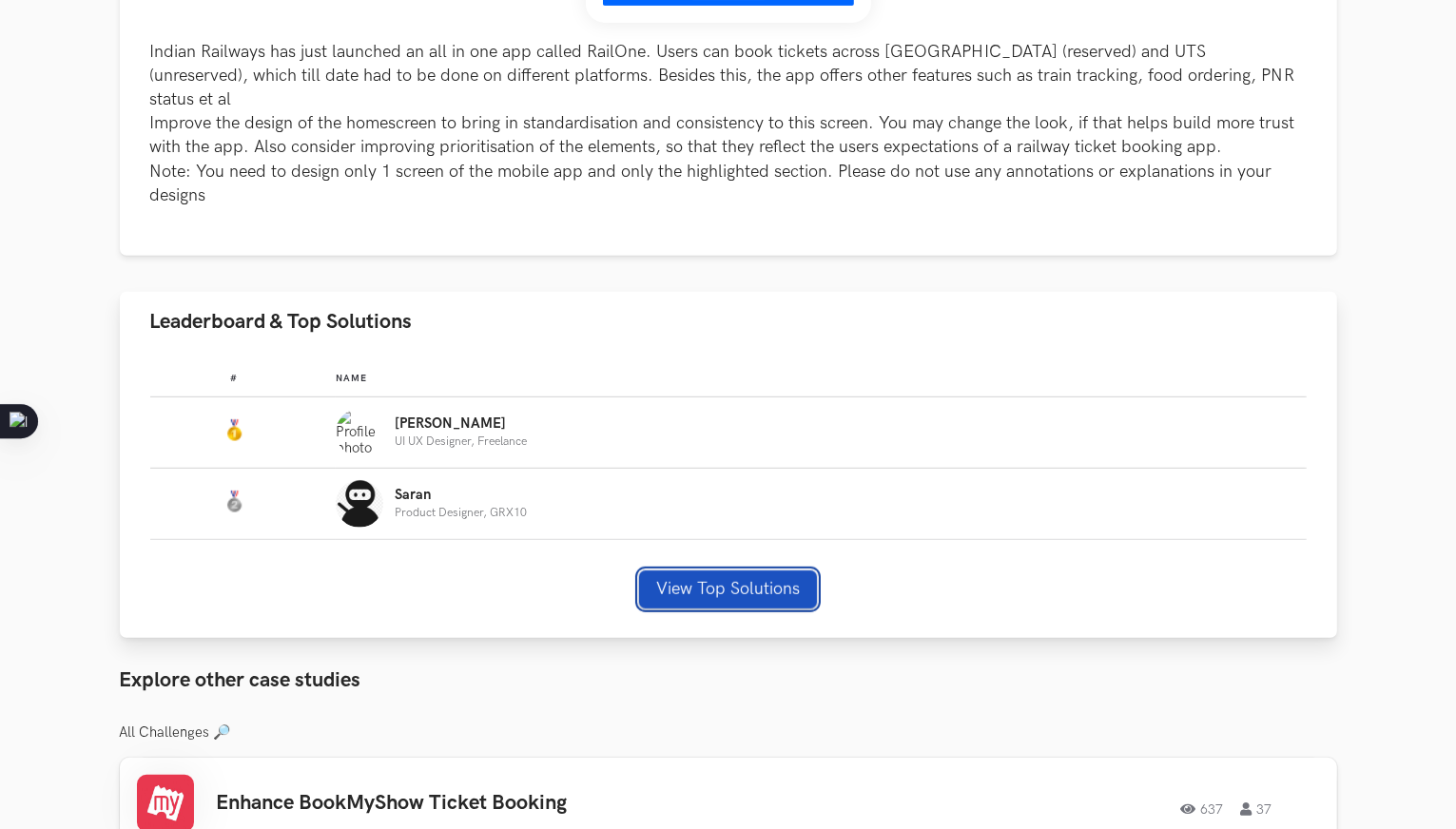
click at [756, 571] on button "View Top Solutions" at bounding box center [728, 590] width 178 height 38
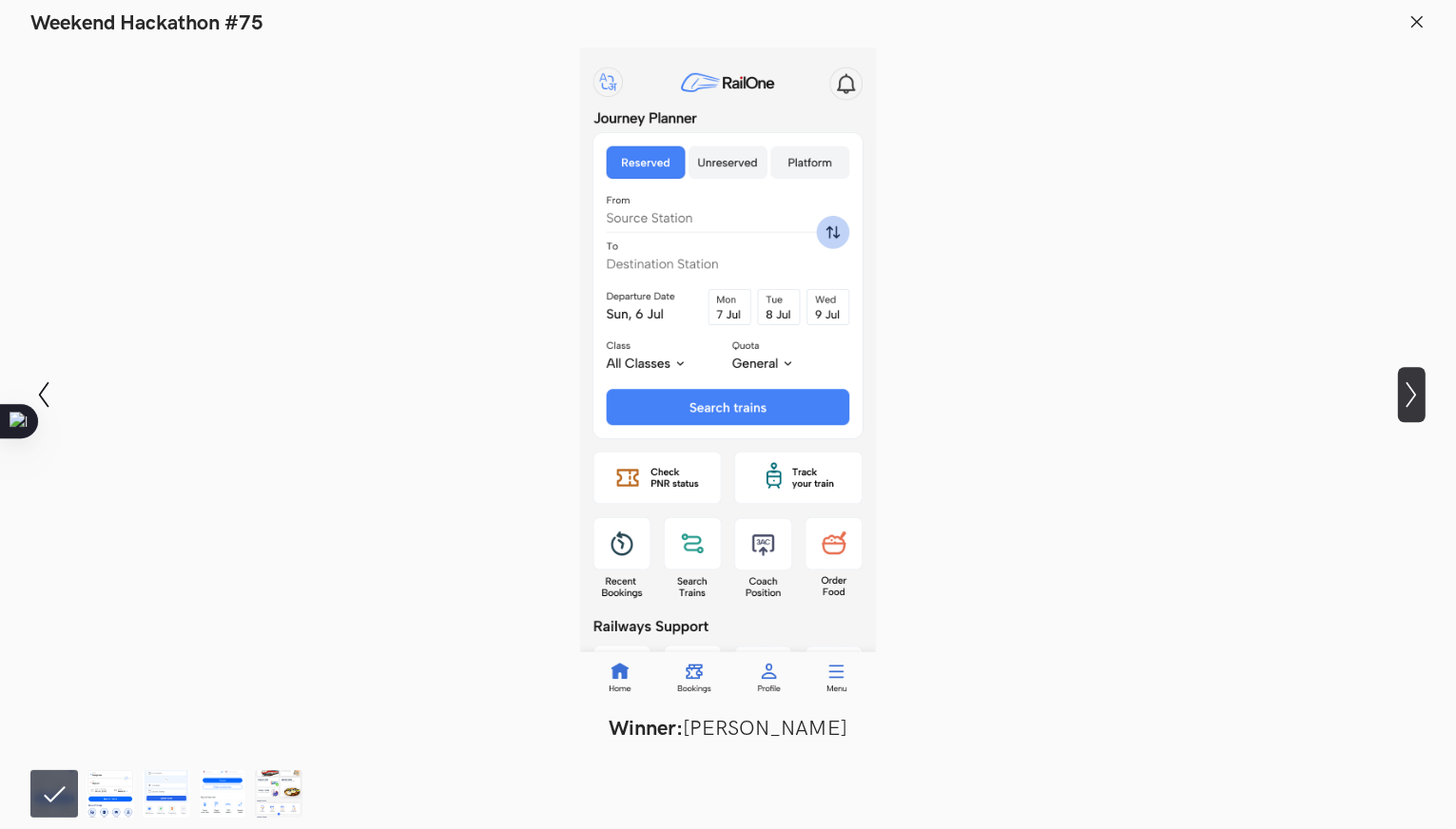
click at [1412, 381] on button "Show next slide" at bounding box center [1412, 394] width 28 height 55
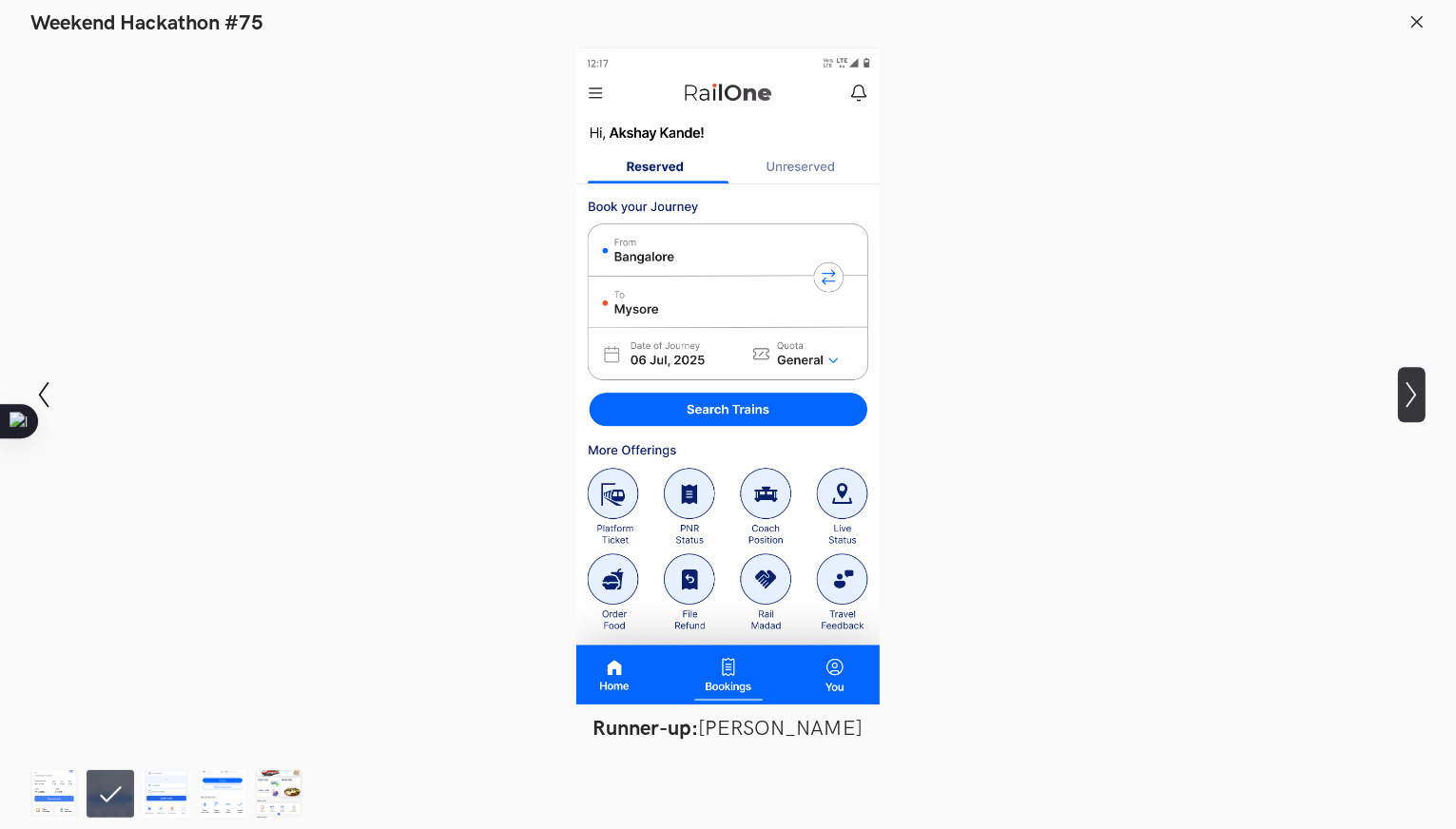
click at [1412, 381] on button "Show next slide" at bounding box center [1412, 394] width 28 height 55
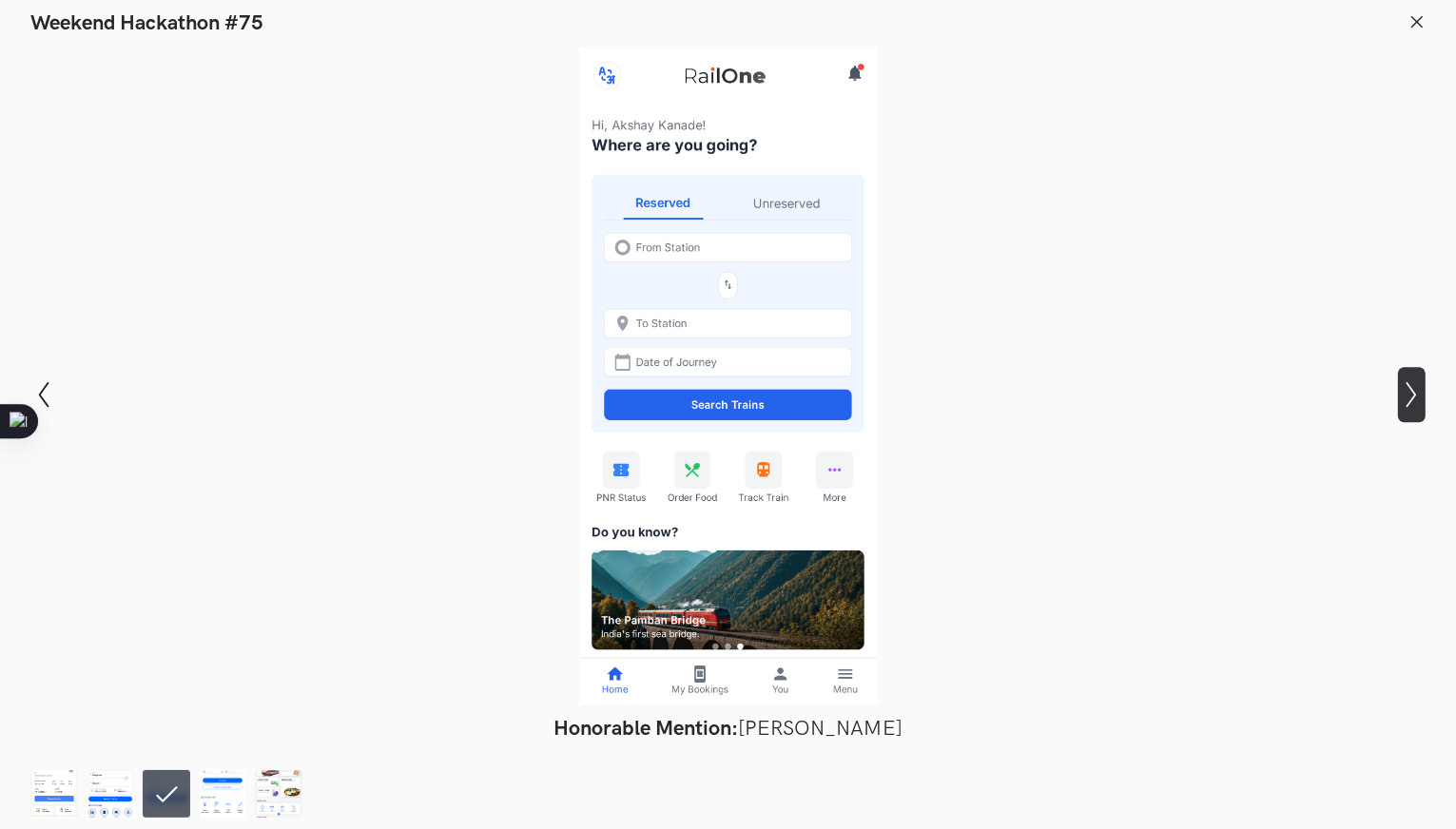
click at [1412, 381] on button "Show next slide" at bounding box center [1412, 394] width 28 height 55
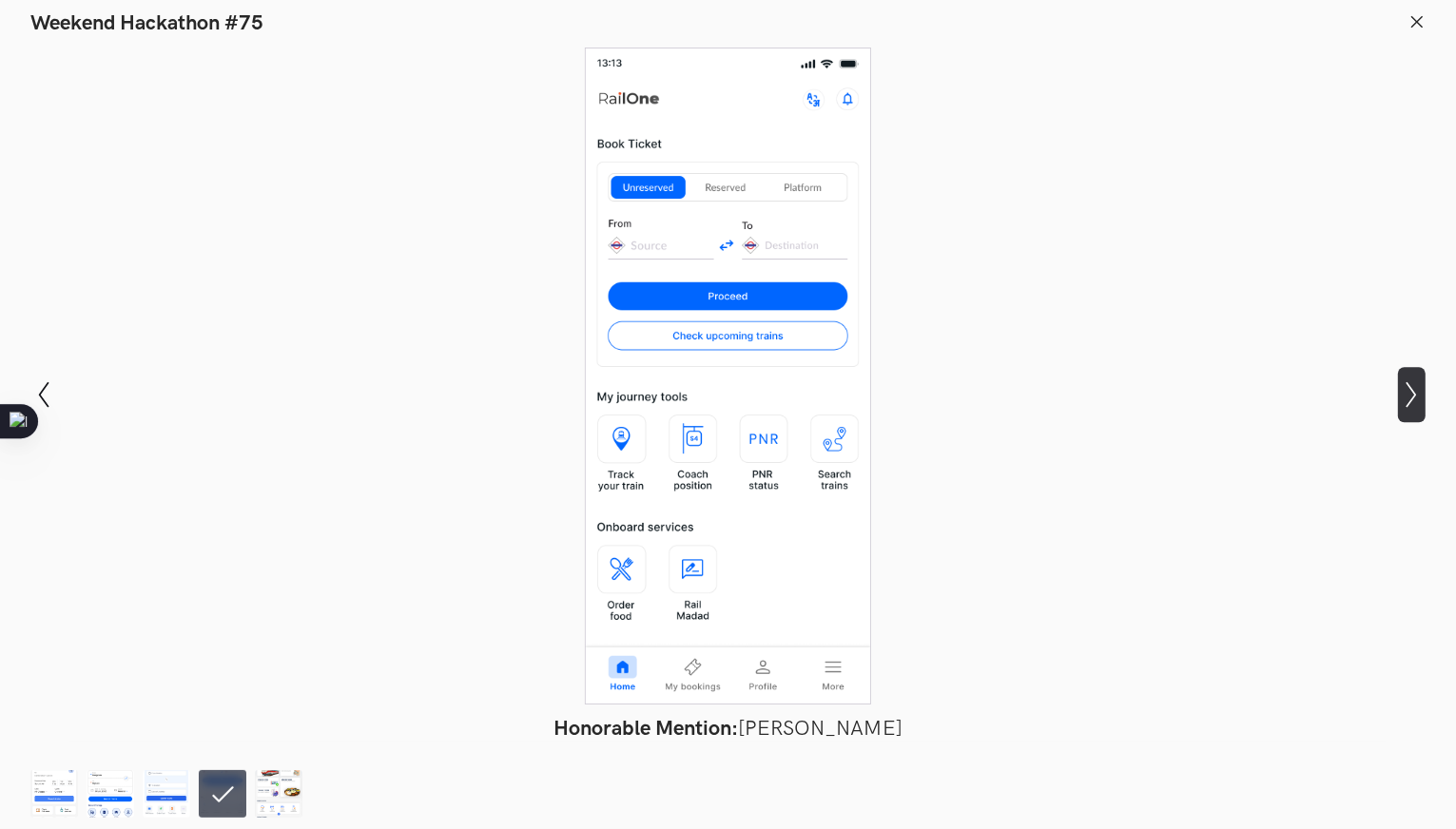
click at [1412, 381] on button "Show next slide" at bounding box center [1412, 394] width 28 height 55
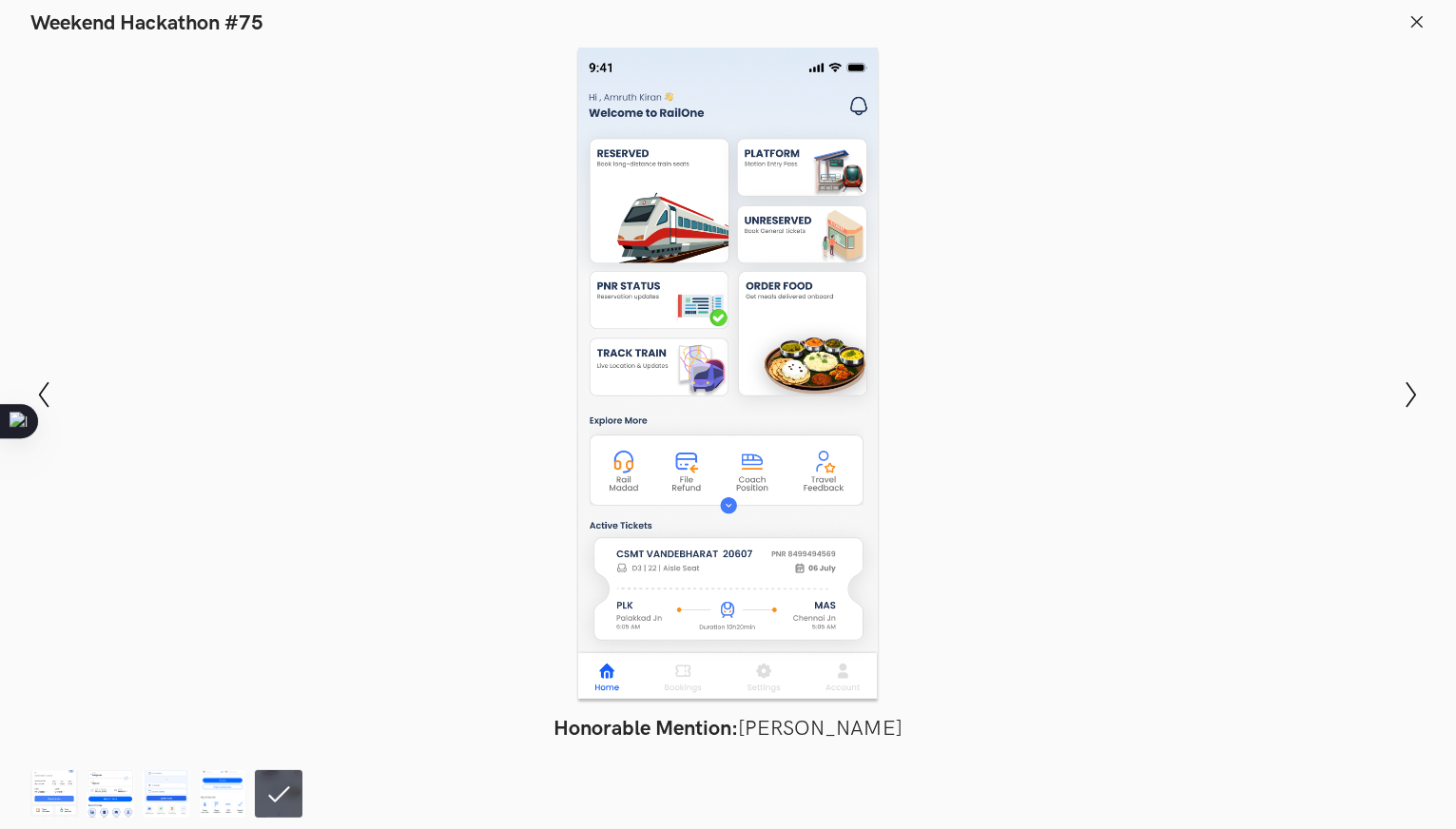
scroll to position [761, 0]
